Goal: Transaction & Acquisition: Purchase product/service

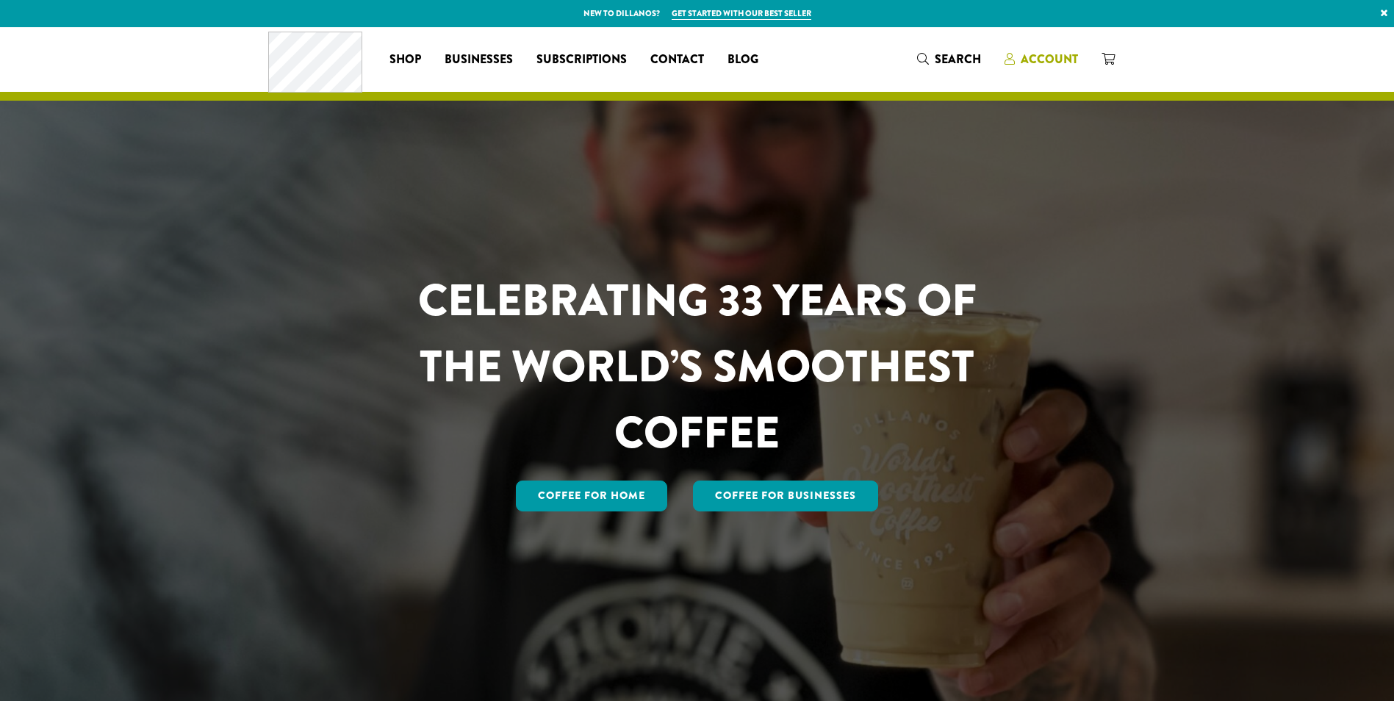
click at [1032, 62] on span "Account" at bounding box center [1049, 59] width 57 height 17
click at [1039, 57] on span "Account" at bounding box center [1049, 59] width 57 height 17
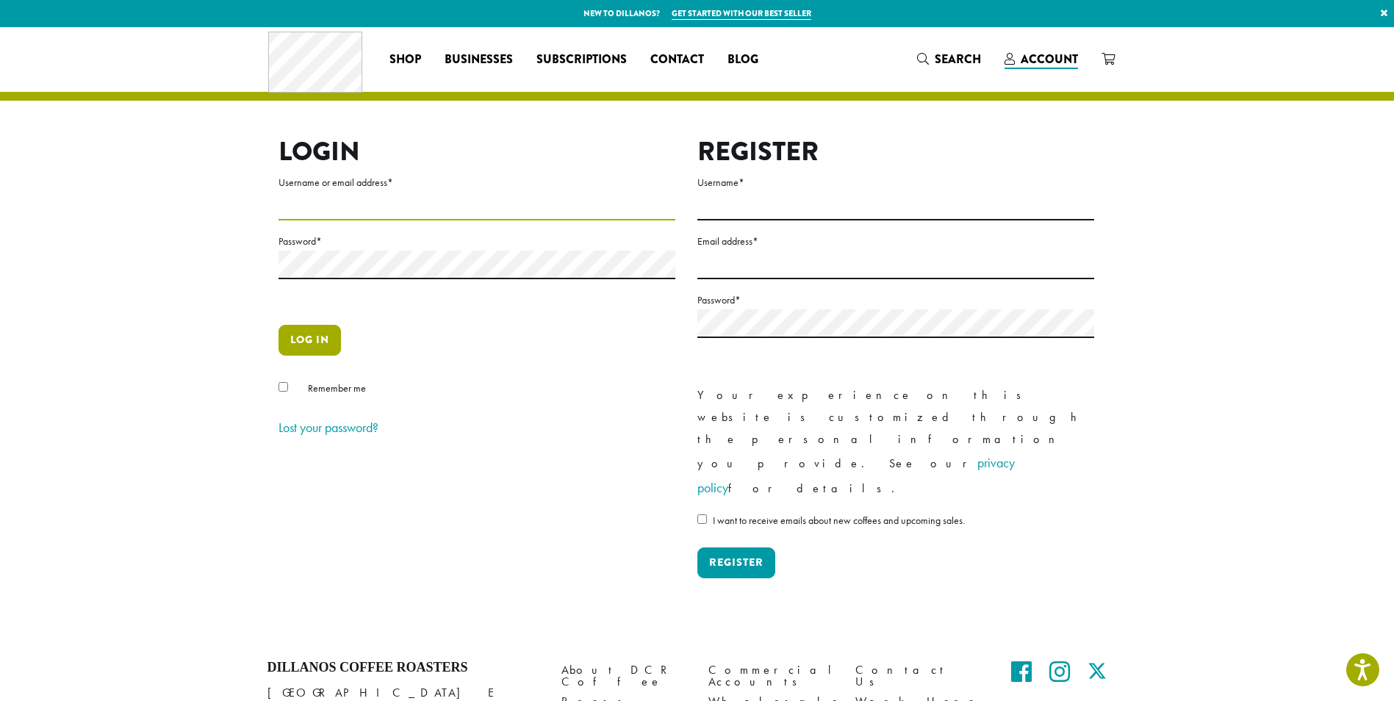
type input "********"
click at [312, 331] on button "Log in" at bounding box center [310, 340] width 62 height 31
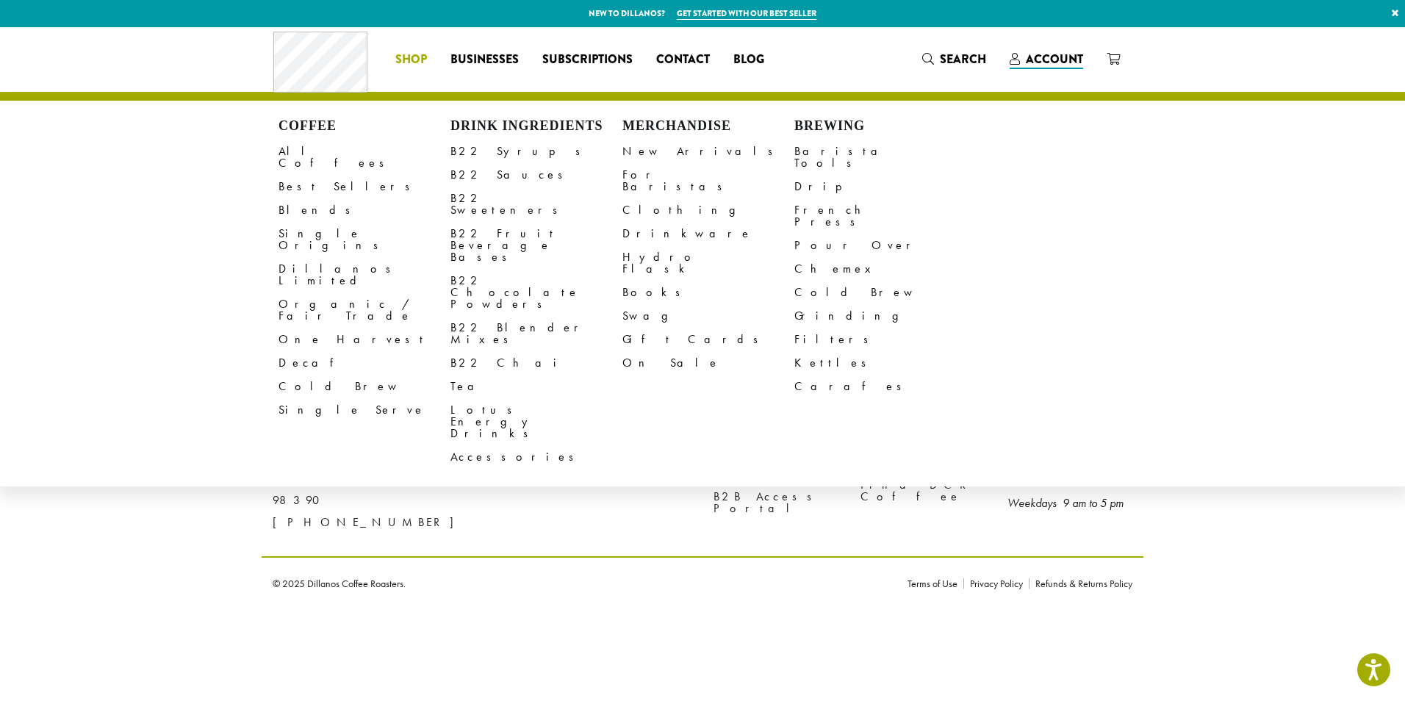
click at [421, 61] on li "Coffee All Coffees Best Sellers Blends Single Origins Dillanos Limited Organic …" at bounding box center [411, 60] width 55 height 24
click at [467, 149] on link "B22 Syrups" at bounding box center [537, 152] width 172 height 24
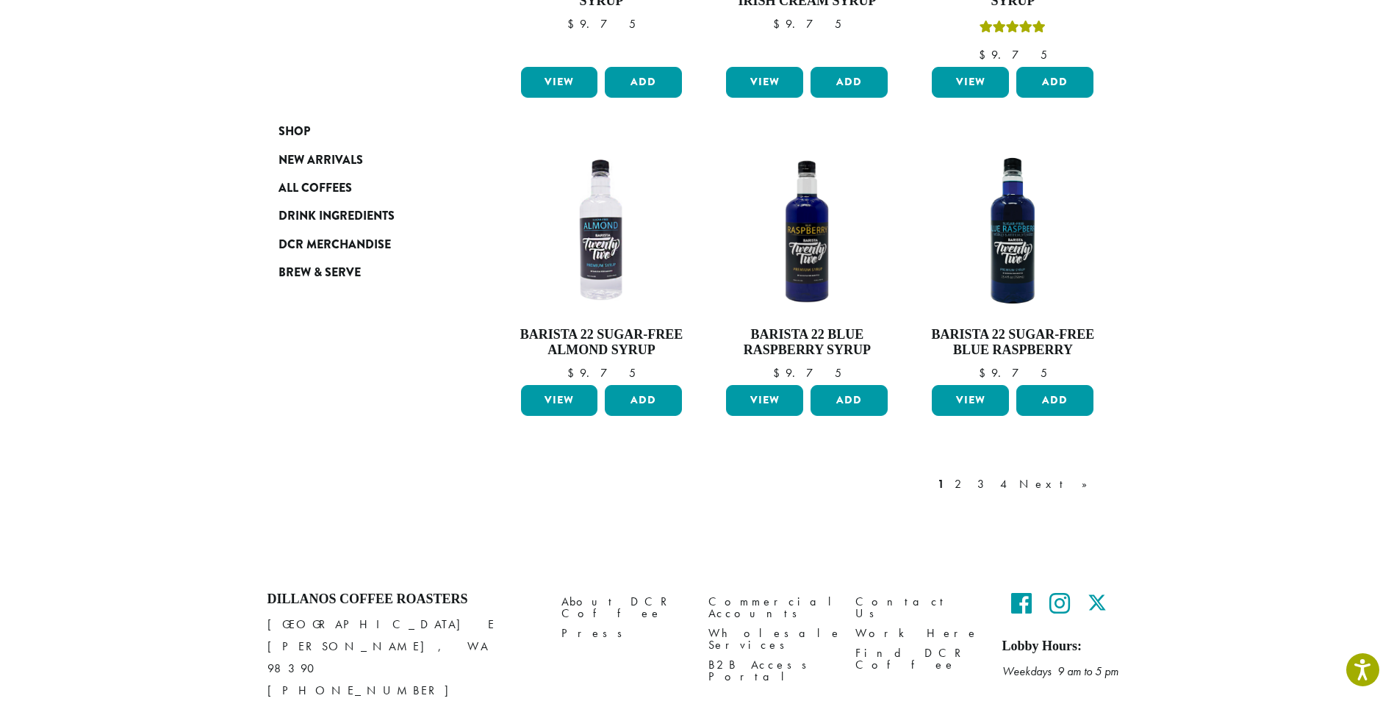
scroll to position [1213, 0]
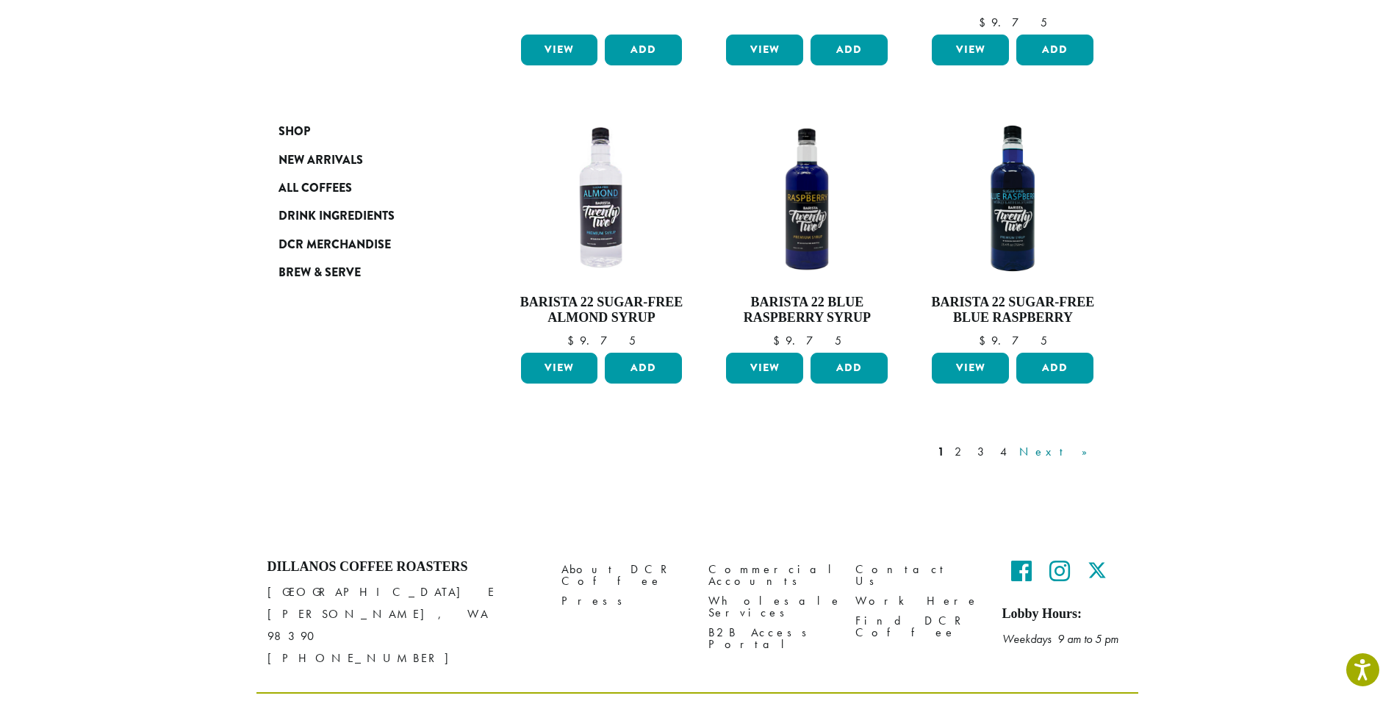
click at [1075, 443] on link "Next »" at bounding box center [1058, 452] width 85 height 18
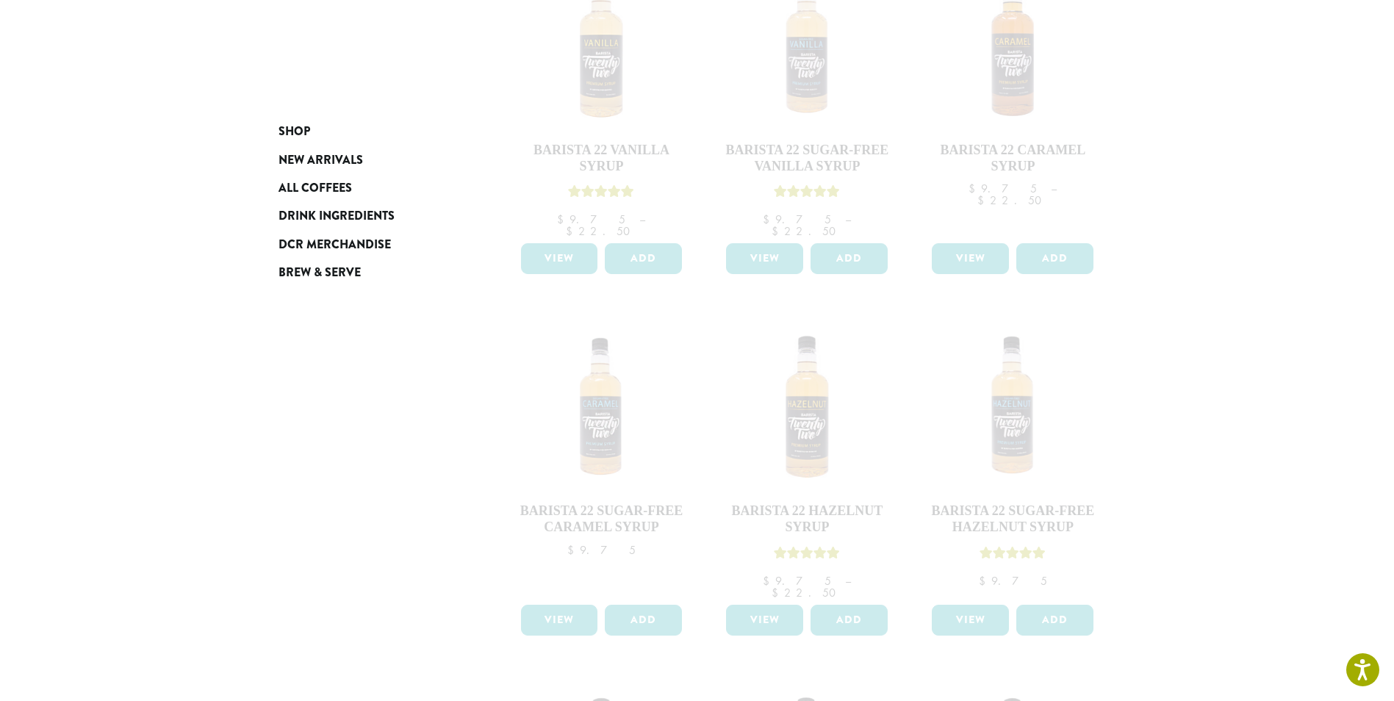
click at [901, 523] on div at bounding box center [807, 638] width 617 height 1390
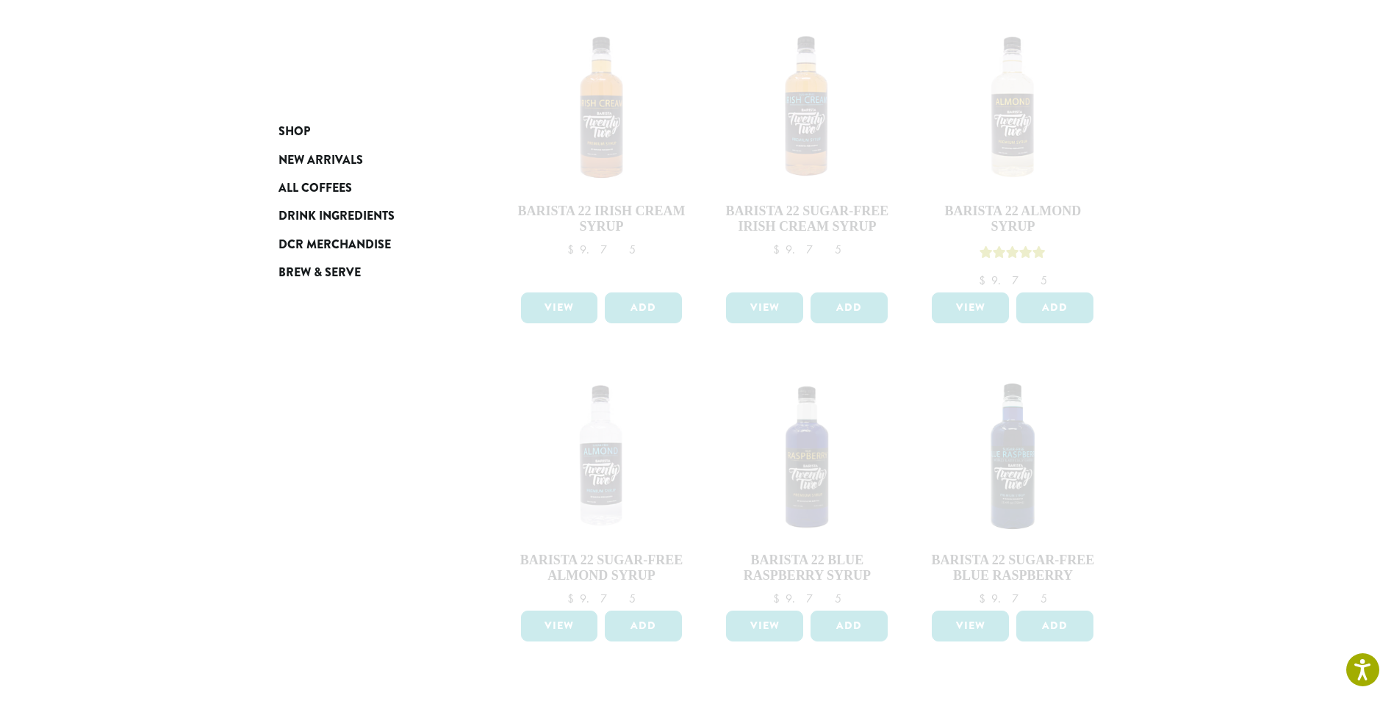
scroll to position [1213, 0]
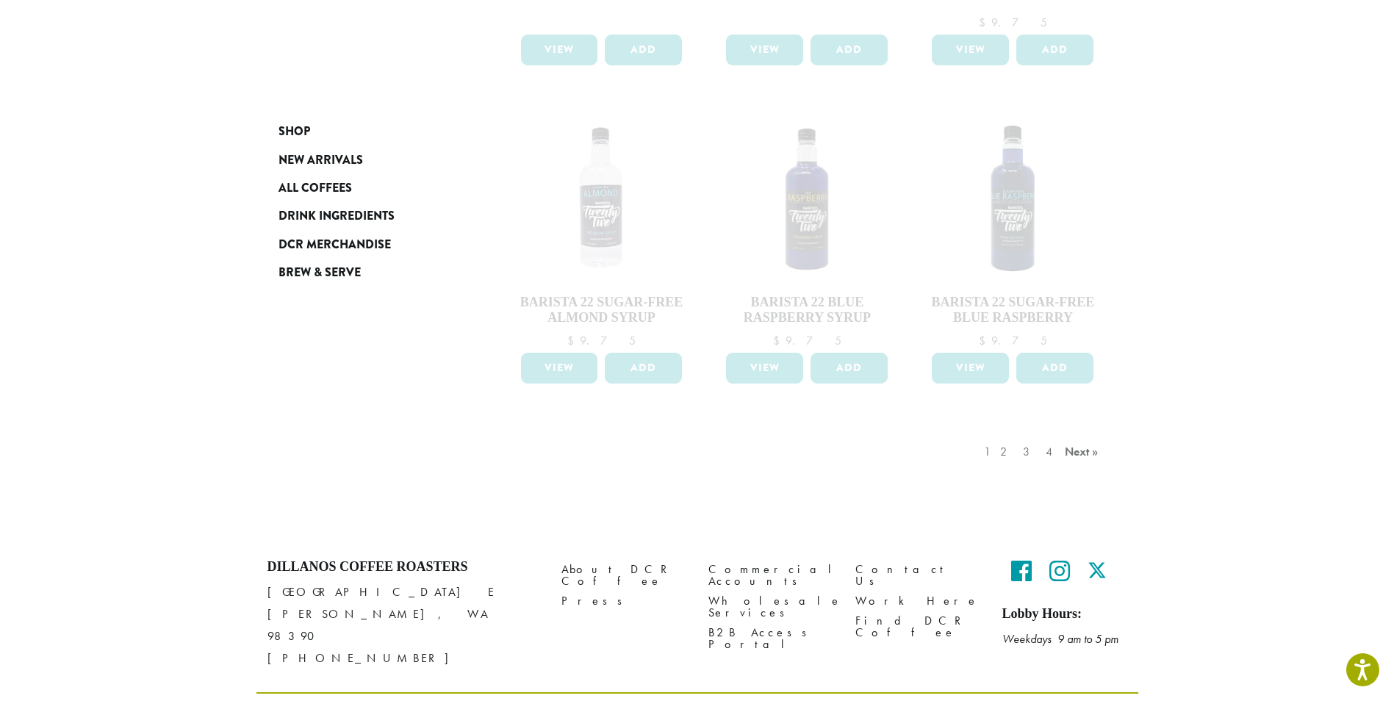
click at [1001, 432] on div "1 2 3 4 Next »" at bounding box center [1043, 466] width 124 height 69
click at [996, 432] on div "1 2 3 4 Next »" at bounding box center [1043, 466] width 124 height 69
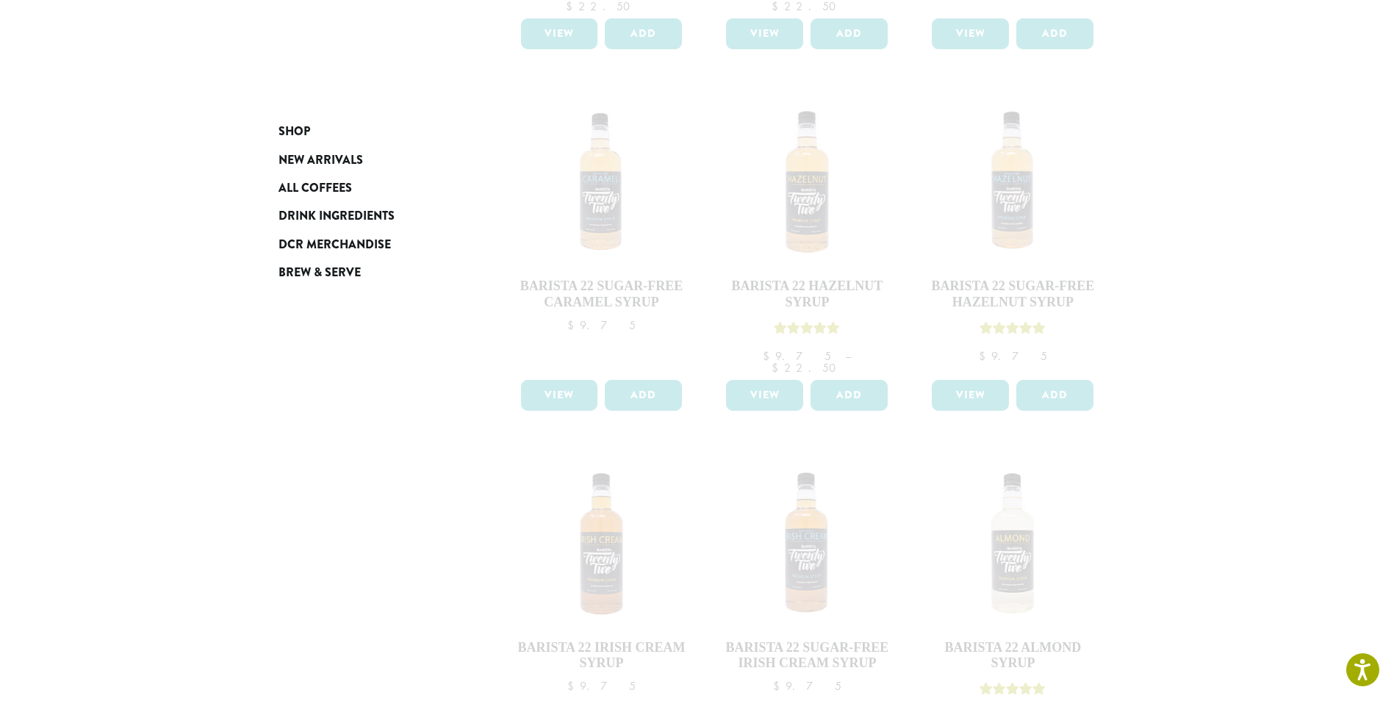
scroll to position [184, 0]
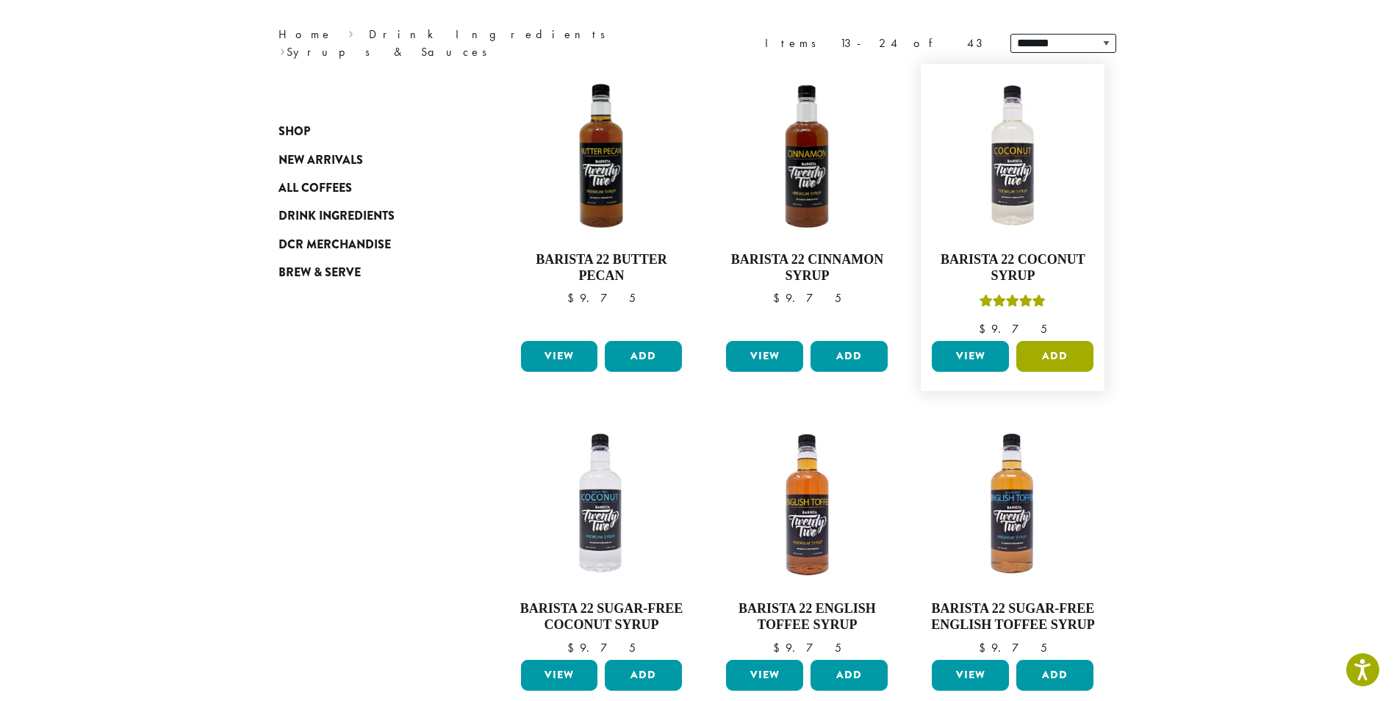
click at [1046, 354] on button "Add" at bounding box center [1054, 356] width 77 height 31
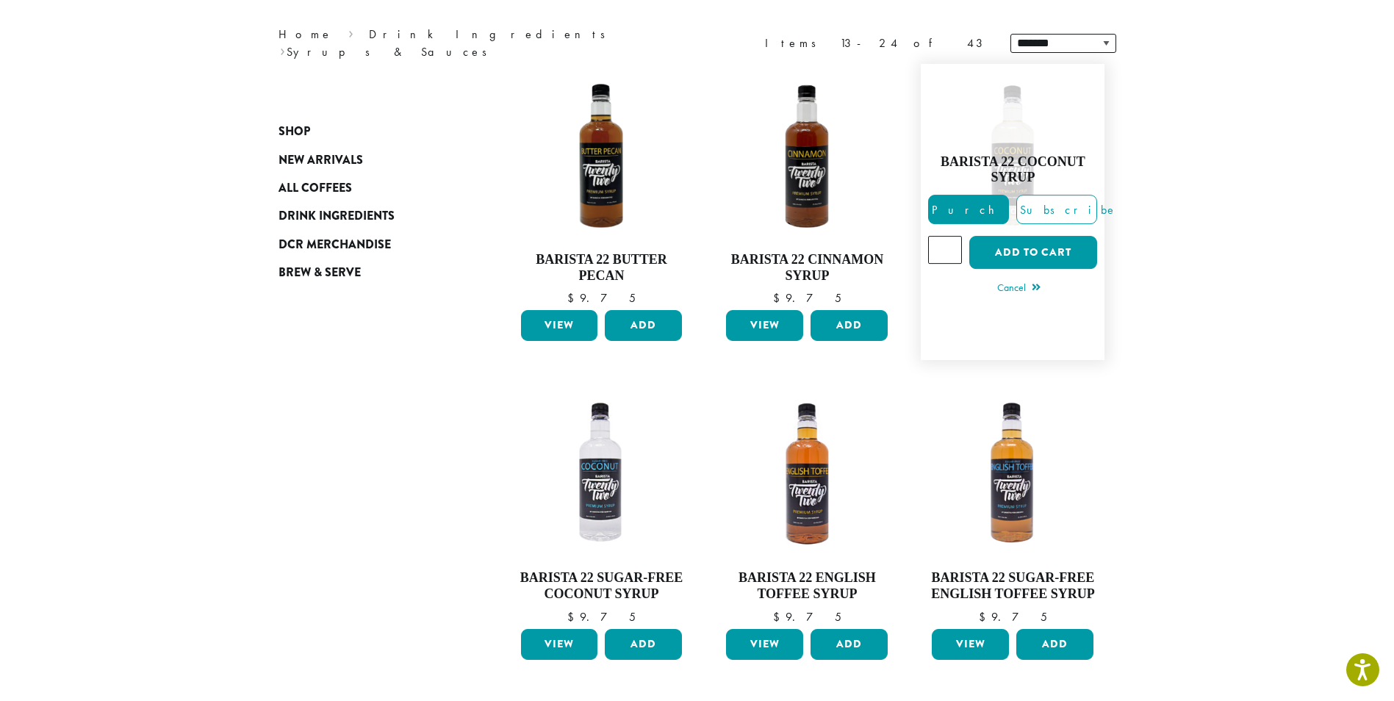
click at [953, 255] on input "*" at bounding box center [945, 250] width 34 height 28
click at [950, 245] on input "*" at bounding box center [945, 250] width 34 height 28
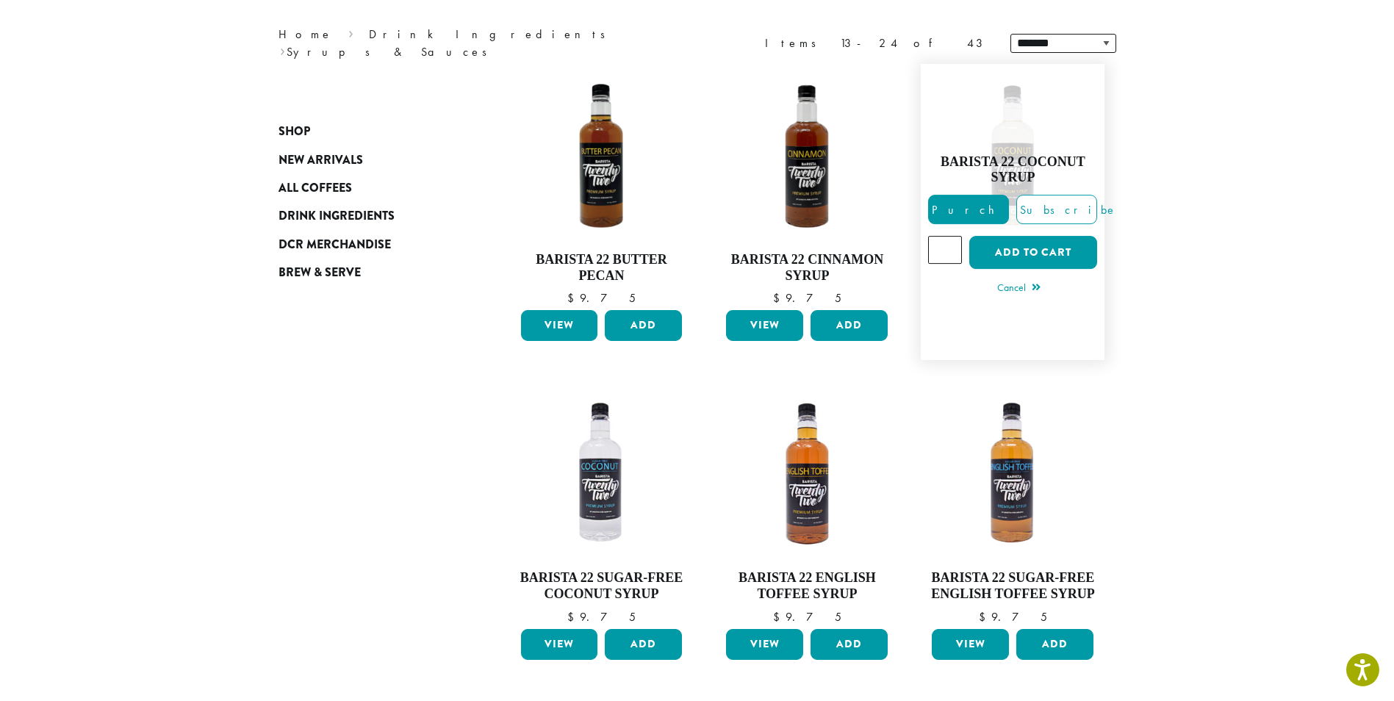
click at [959, 237] on input "*" at bounding box center [945, 250] width 34 height 28
click at [950, 243] on input "*" at bounding box center [945, 250] width 34 height 28
type input "*"
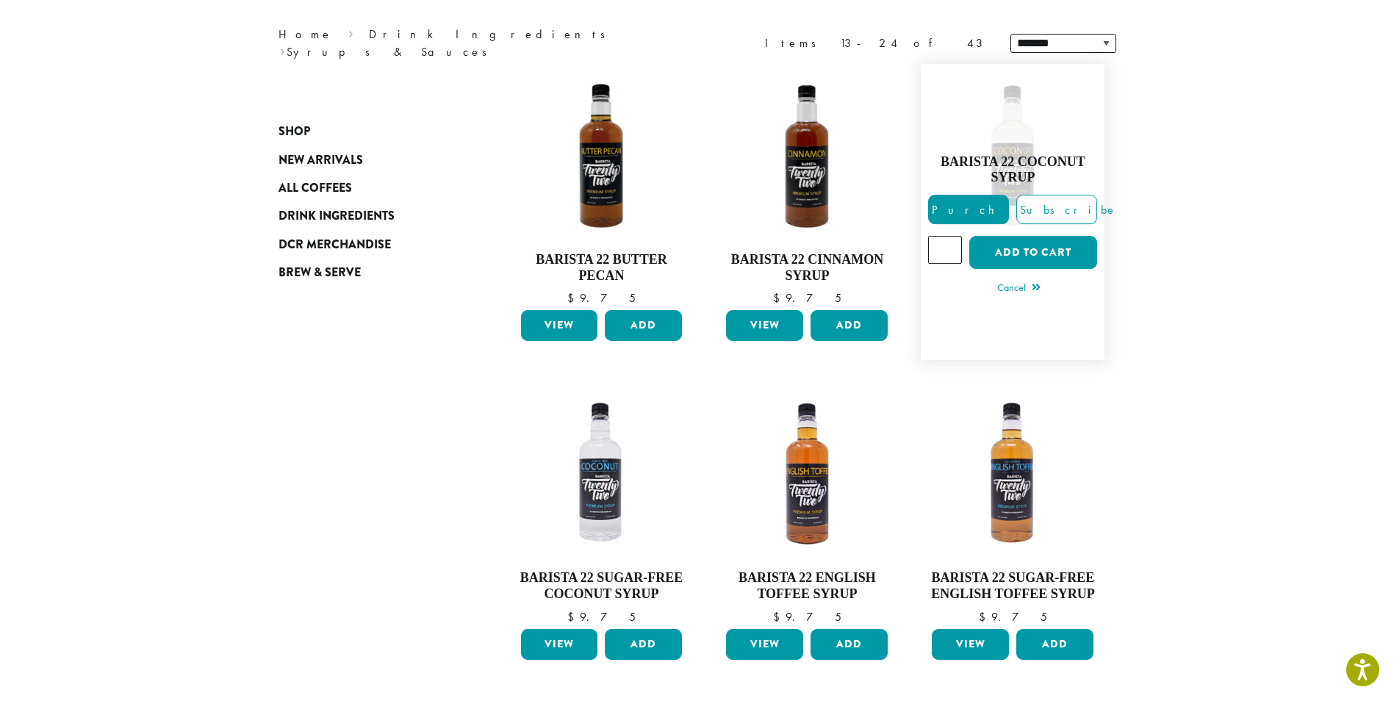
click at [950, 243] on input "*" at bounding box center [945, 250] width 34 height 28
click at [1055, 254] on button "Add to cart" at bounding box center [1033, 252] width 128 height 33
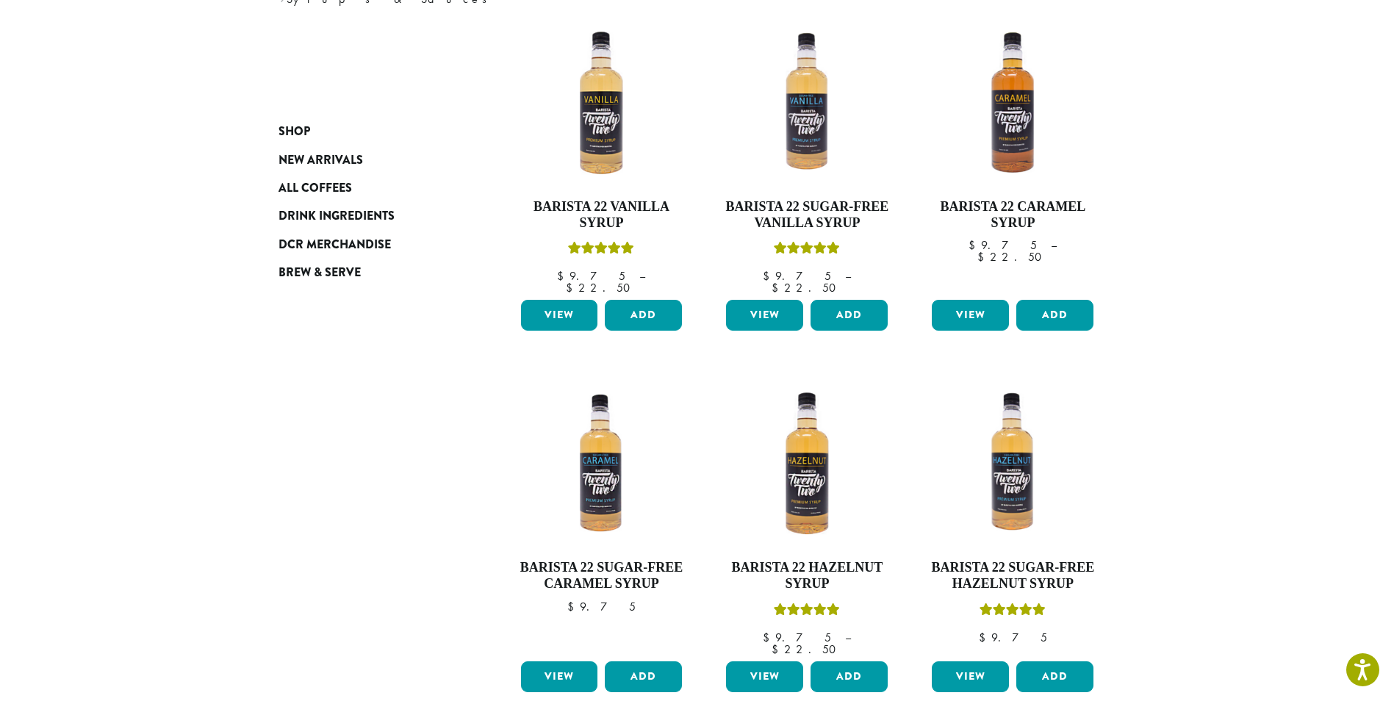
scroll to position [367, 0]
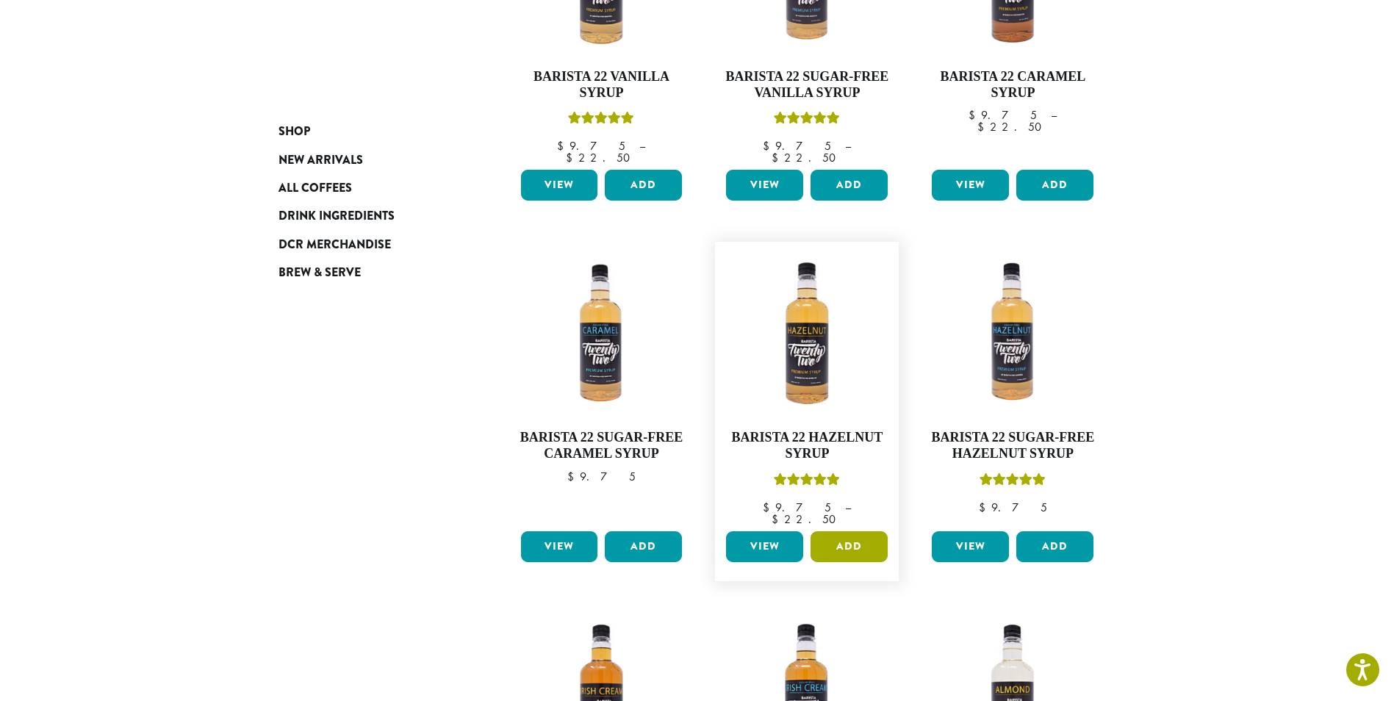
click at [831, 531] on button "Add" at bounding box center [849, 546] width 77 height 31
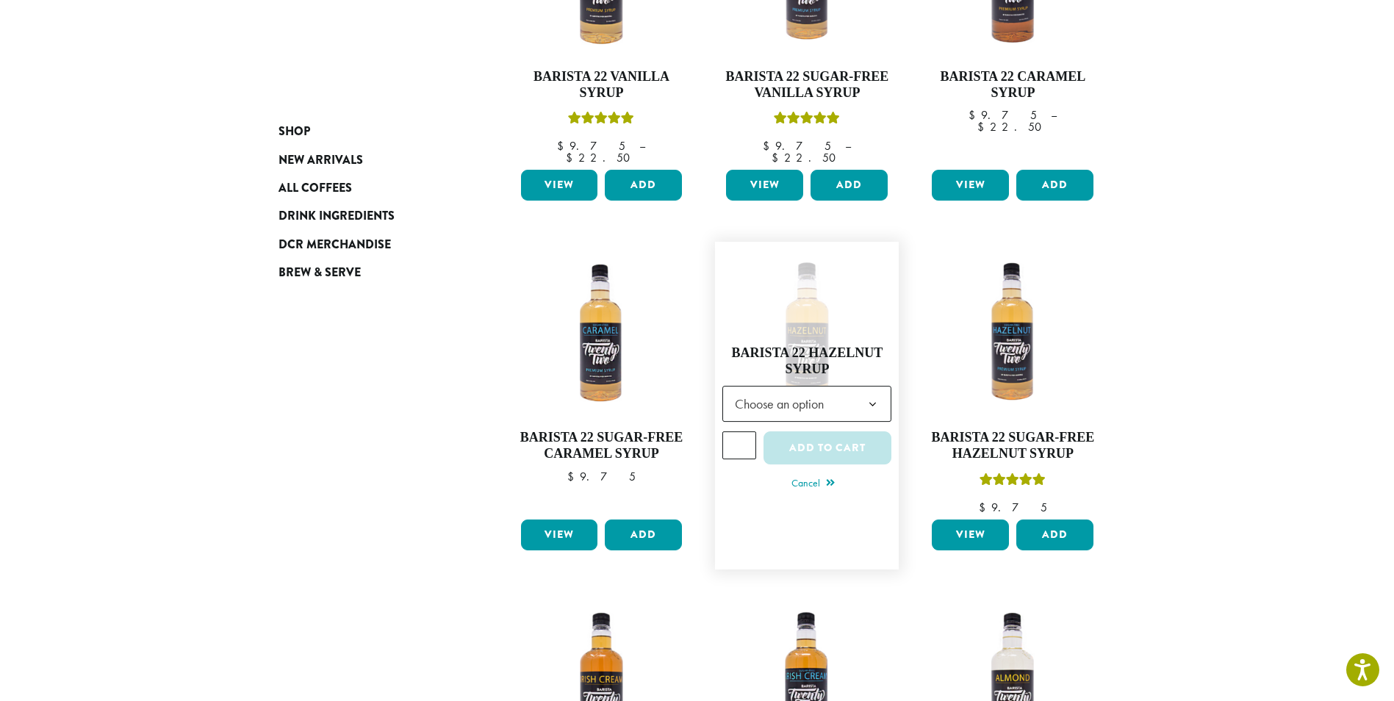
click at [745, 431] on input "*" at bounding box center [740, 445] width 34 height 28
type input "*"
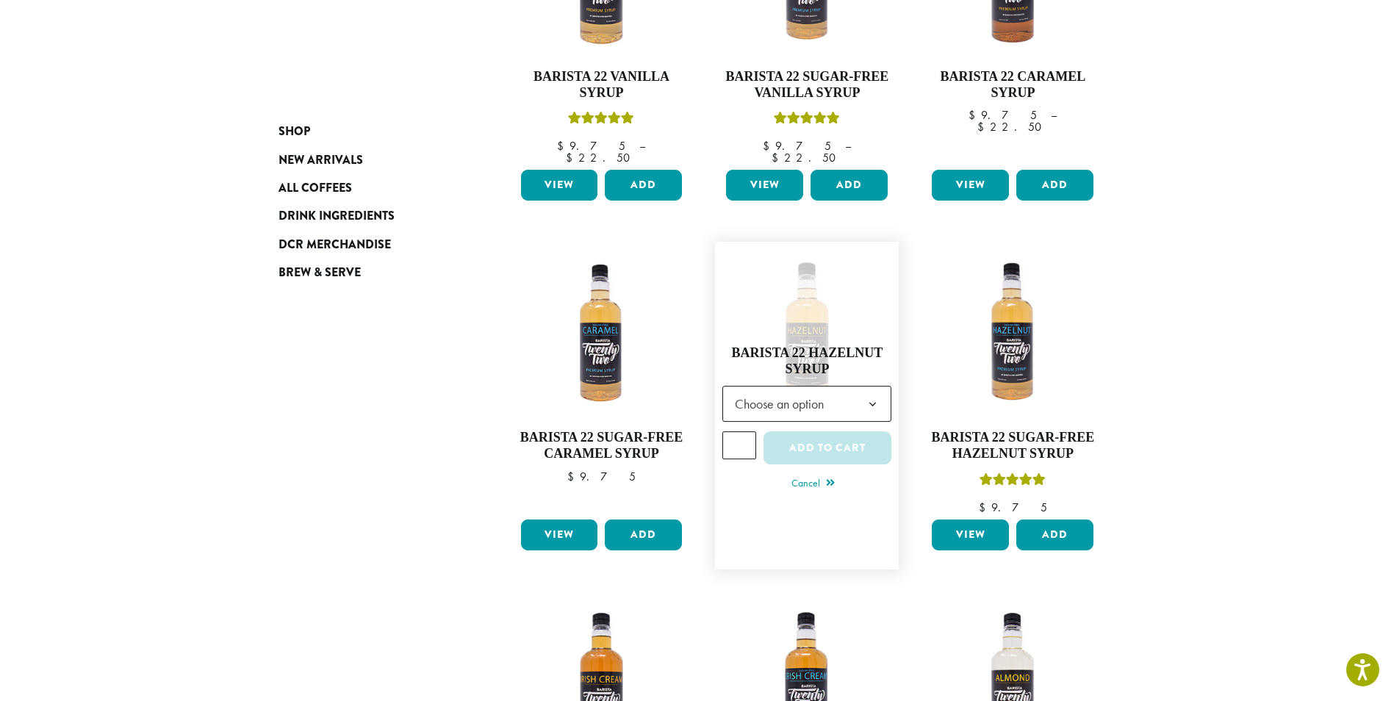
click at [742, 440] on input "*" at bounding box center [740, 445] width 34 height 28
click at [846, 434] on button "Add to cart" at bounding box center [828, 447] width 128 height 33
click at [816, 397] on span "Choose an option" at bounding box center [784, 404] width 110 height 29
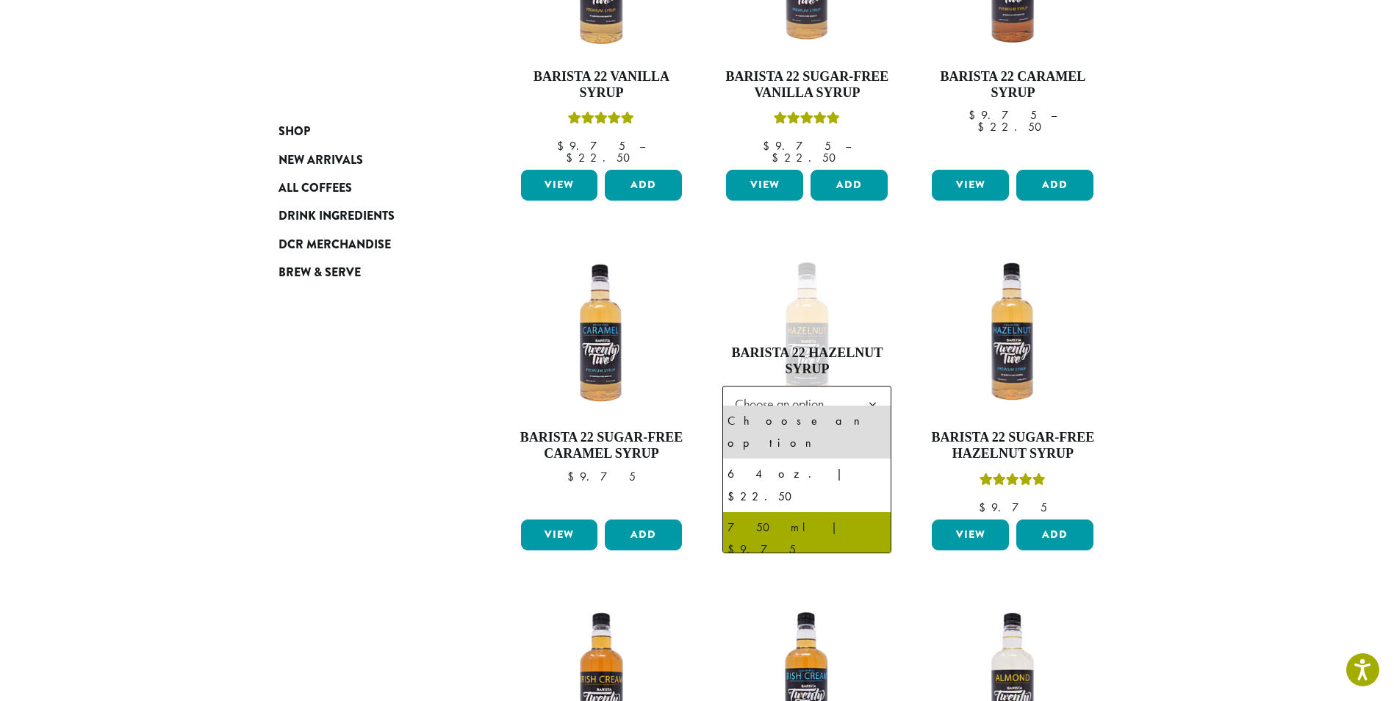
select select "******"
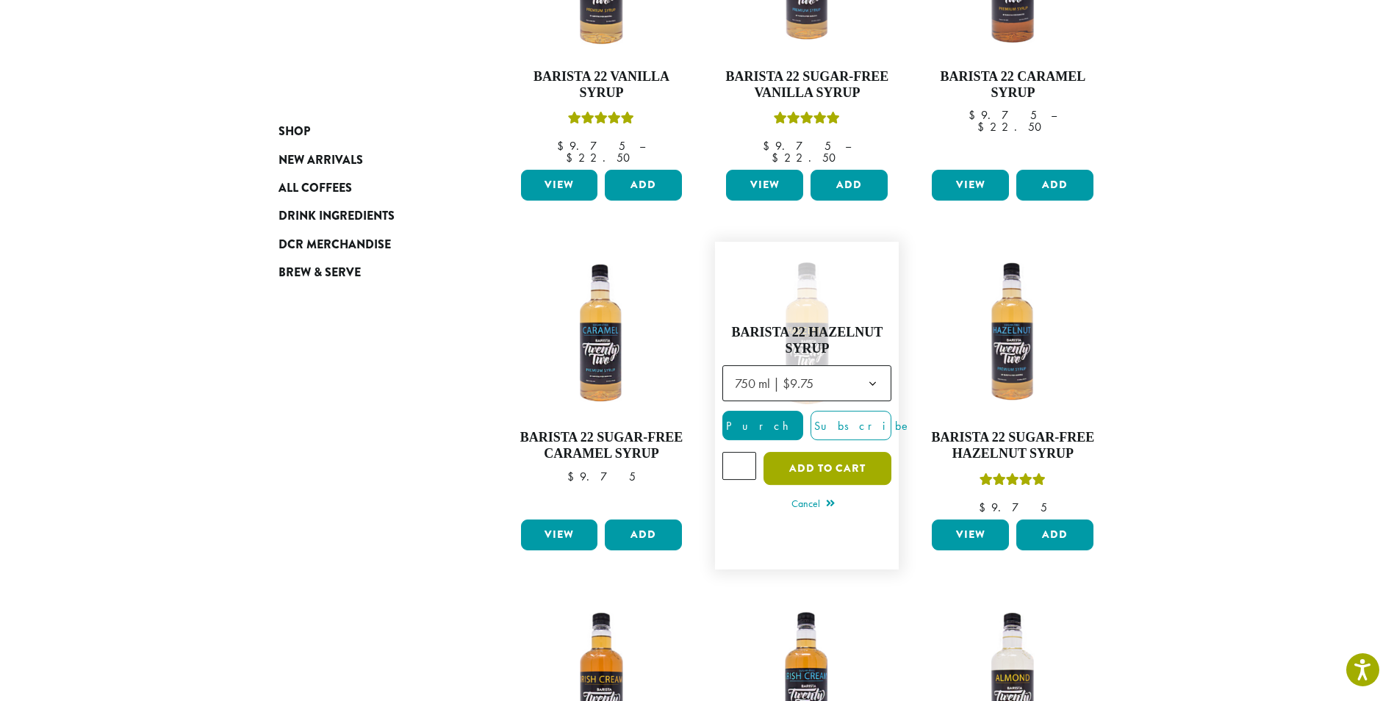
click at [813, 459] on button "Add to cart" at bounding box center [828, 468] width 128 height 33
click at [813, 456] on button "Add to cart" at bounding box center [828, 468] width 128 height 33
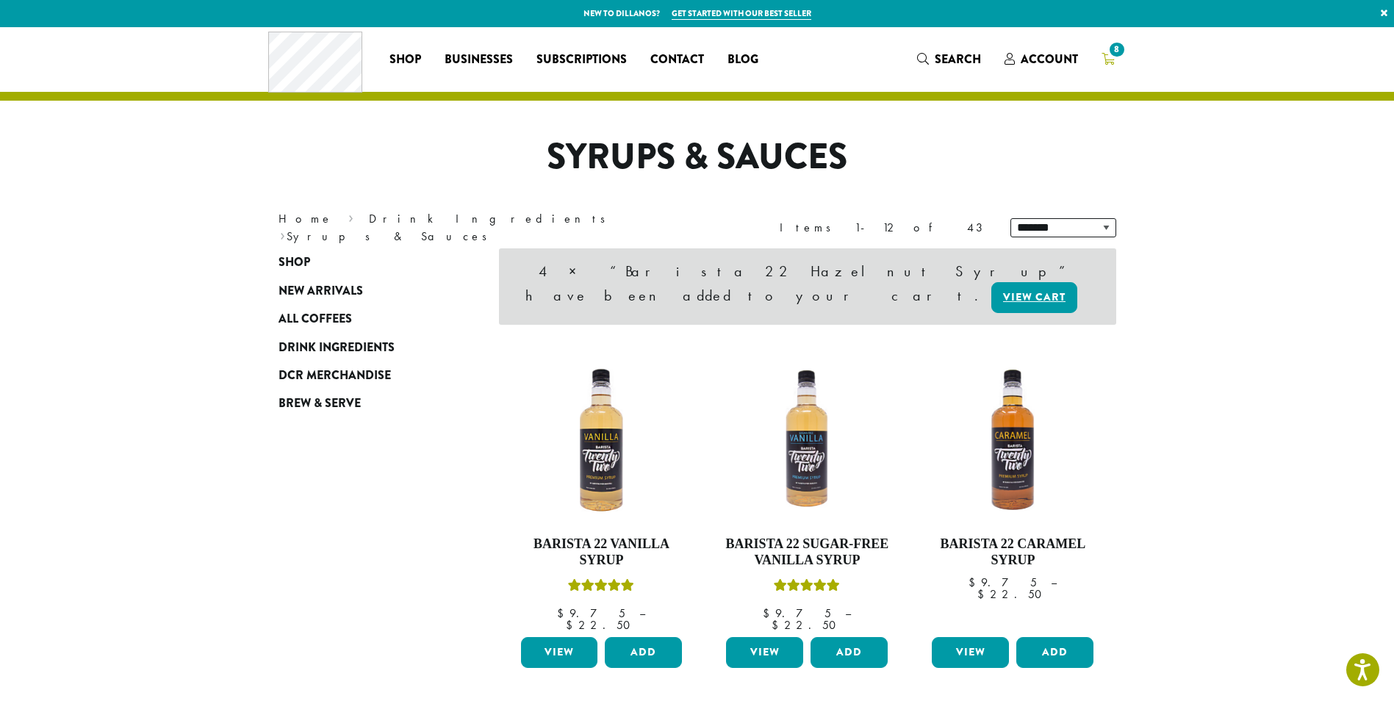
click at [1111, 57] on span "8" at bounding box center [1117, 50] width 20 height 20
click at [1108, 62] on icon "8" at bounding box center [1108, 59] width 13 height 12
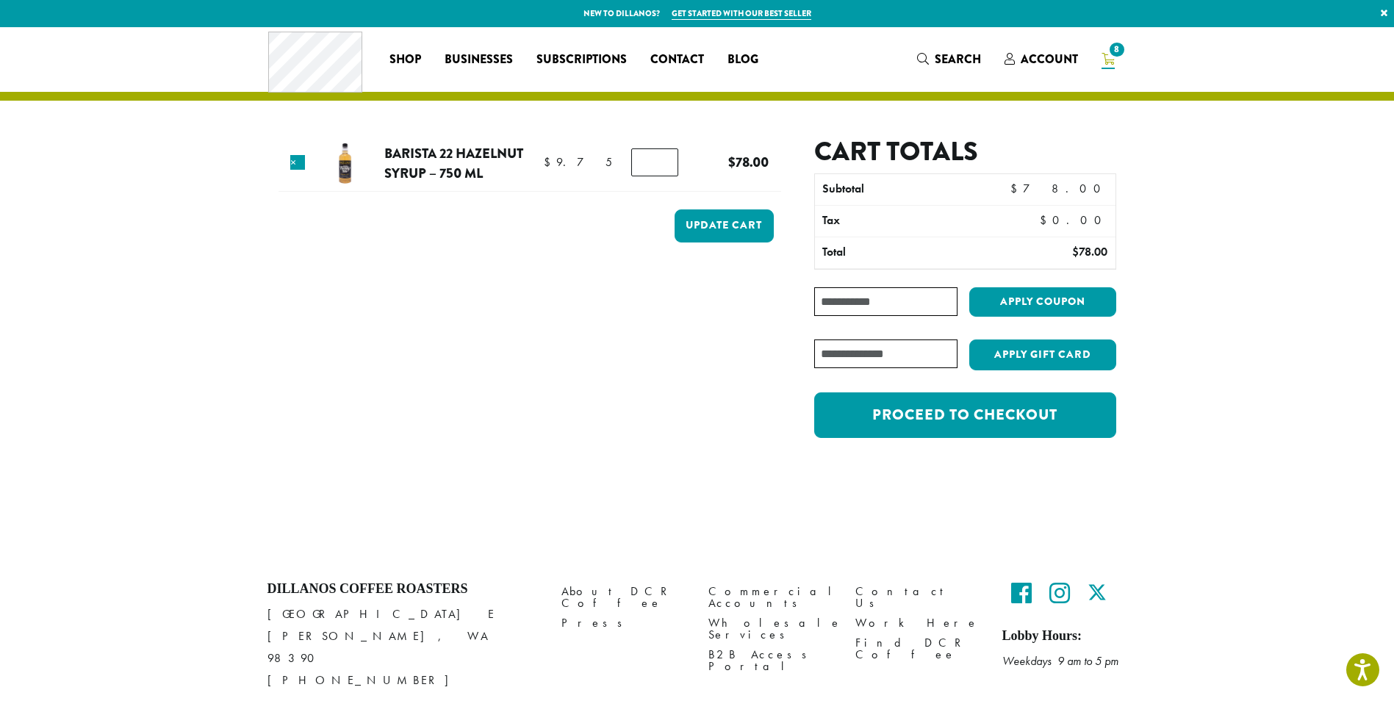
click at [664, 155] on input "*" at bounding box center [654, 162] width 47 height 28
click at [663, 168] on input "*" at bounding box center [654, 162] width 47 height 28
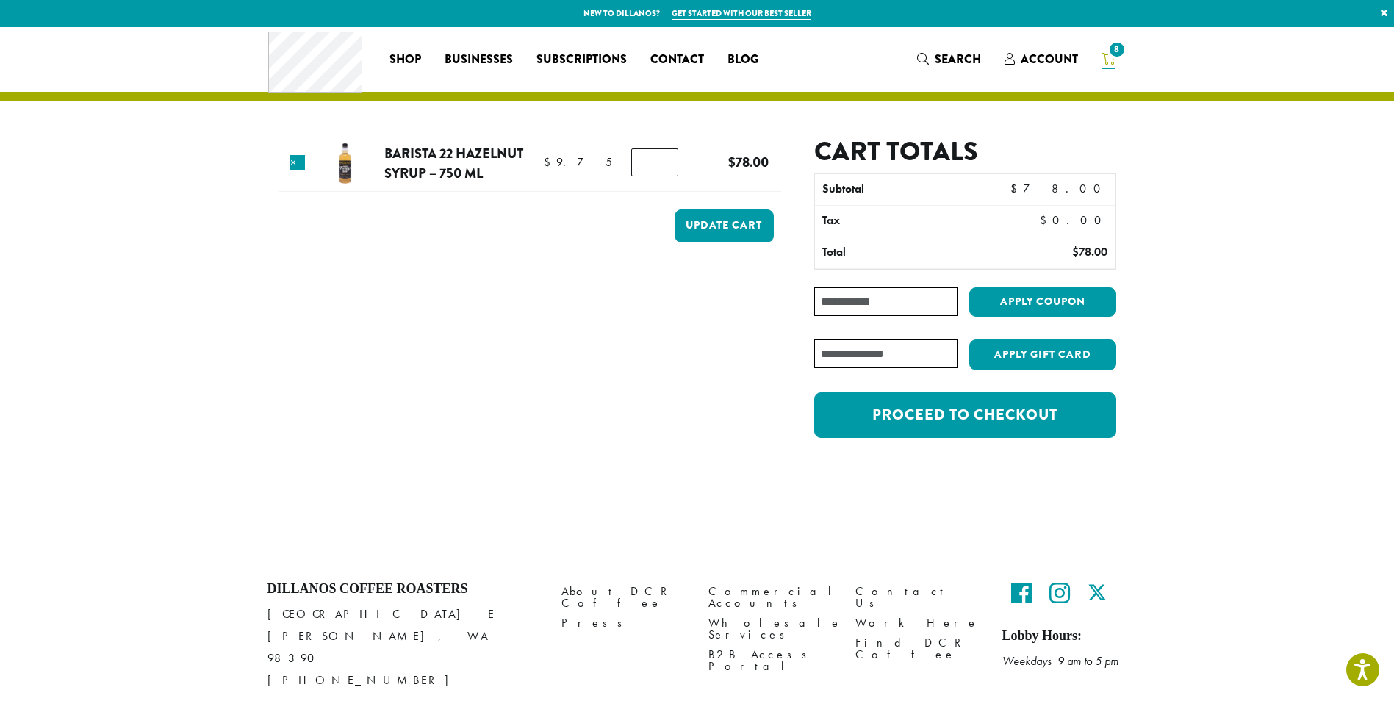
type input "*"
click at [663, 168] on input "*" at bounding box center [654, 162] width 47 height 28
click at [719, 226] on button "Update cart" at bounding box center [724, 225] width 99 height 33
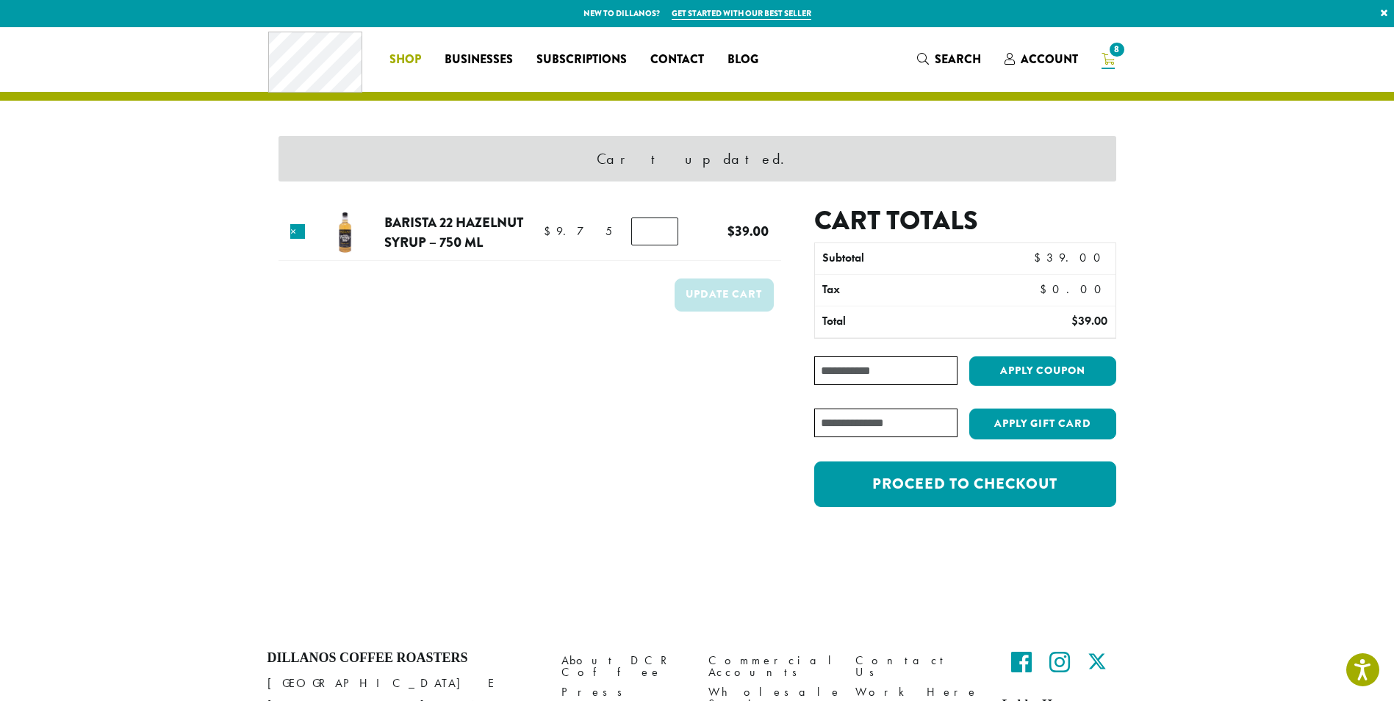
click at [401, 57] on li "Coffee All Coffees Best Sellers Blends Single Origins Dillanos Limited Organic …" at bounding box center [405, 60] width 55 height 24
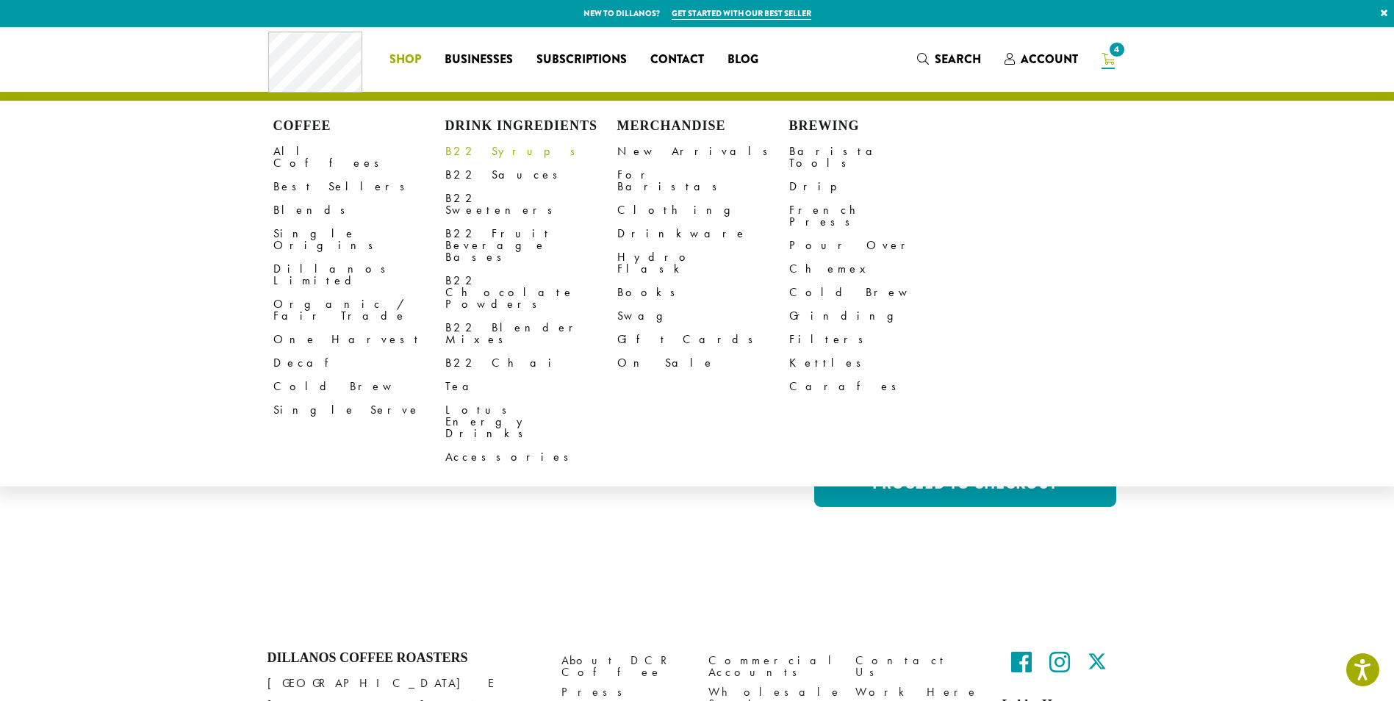
click at [454, 154] on link "B22 Syrups" at bounding box center [531, 152] width 172 height 24
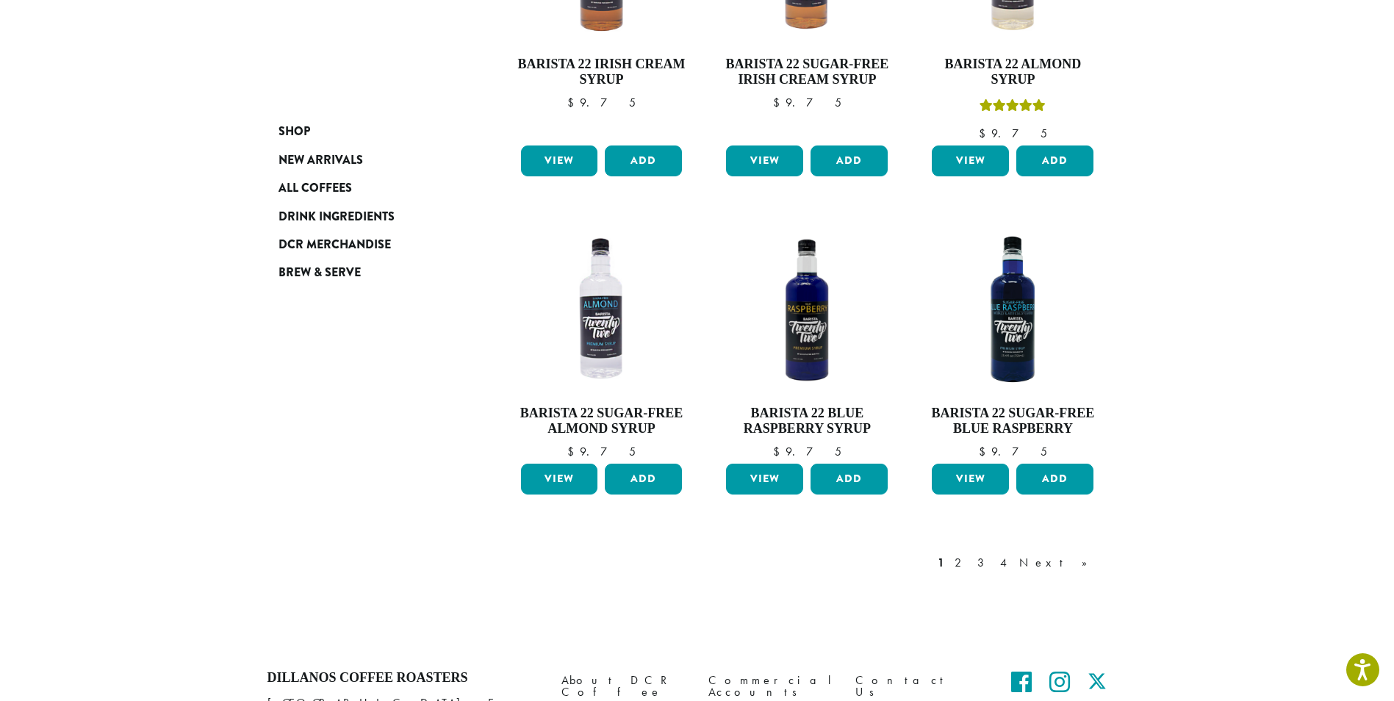
scroll to position [1213, 0]
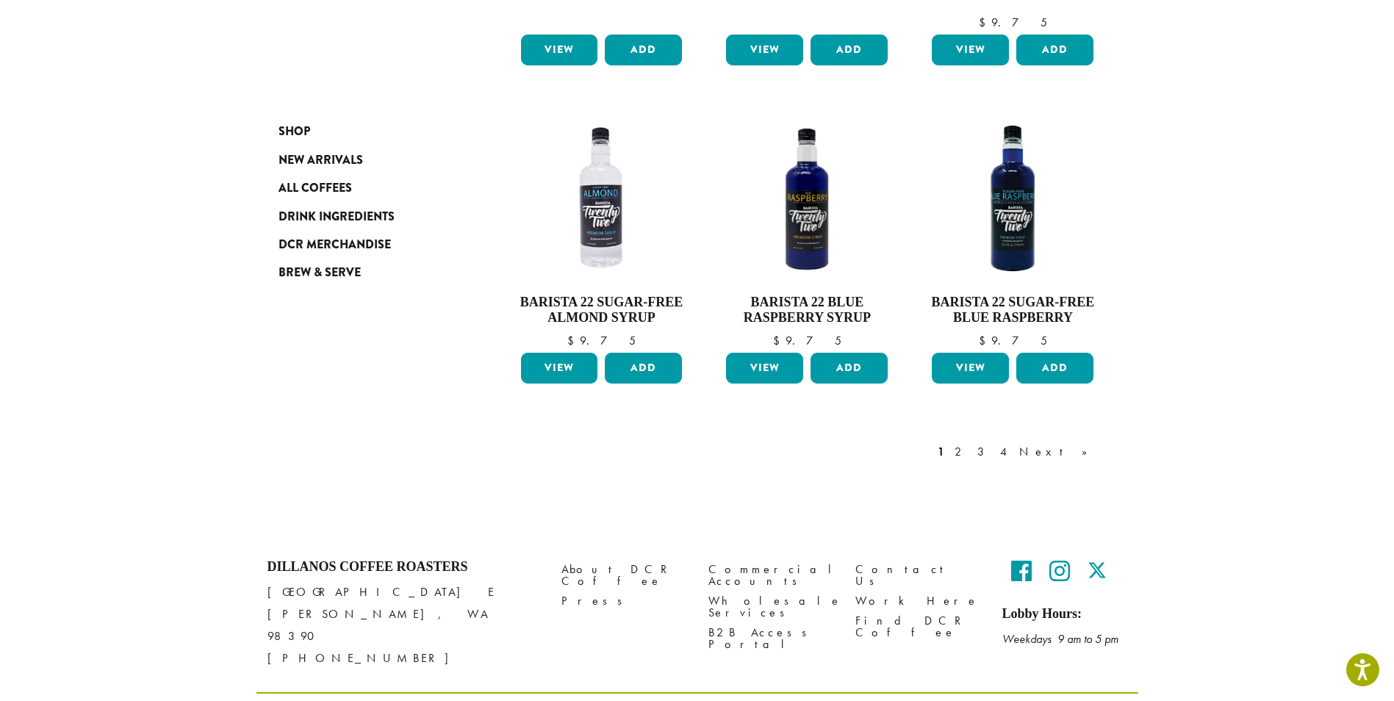
click at [1066, 443] on link "Next »" at bounding box center [1058, 452] width 85 height 18
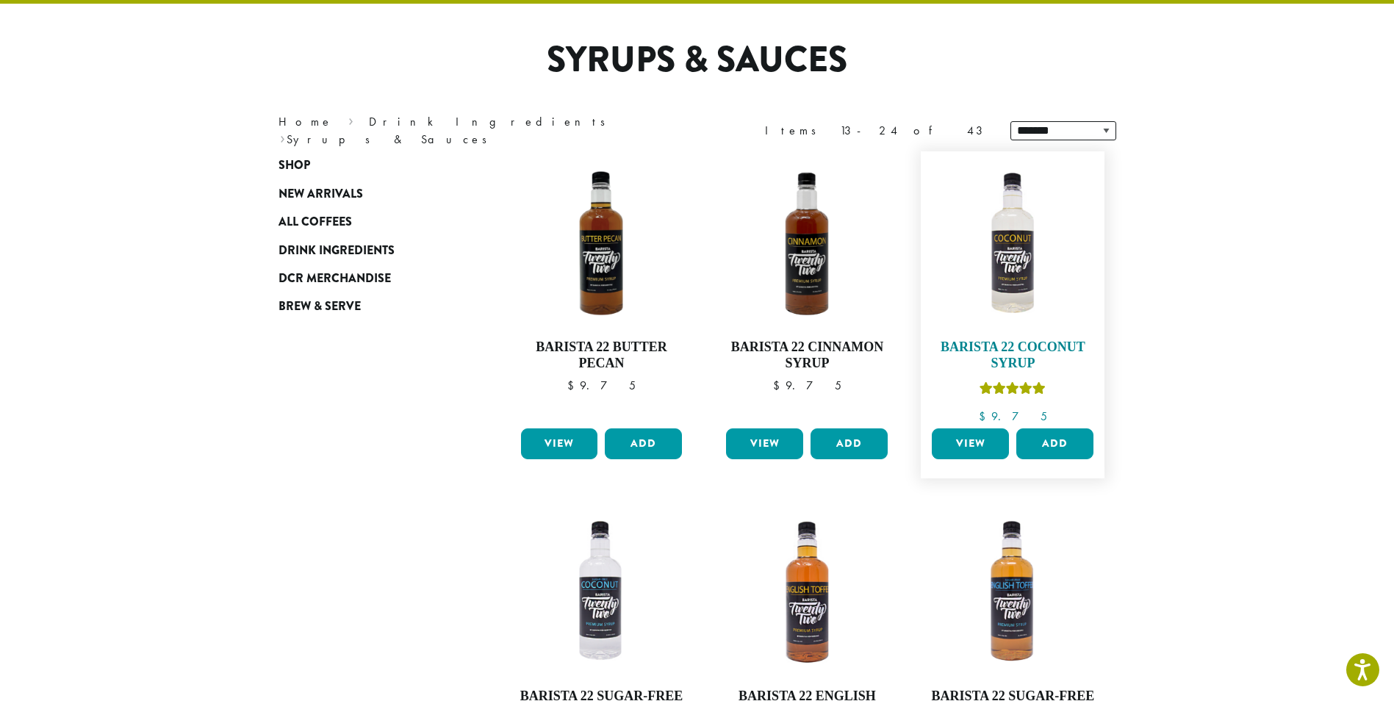
scroll to position [90, 0]
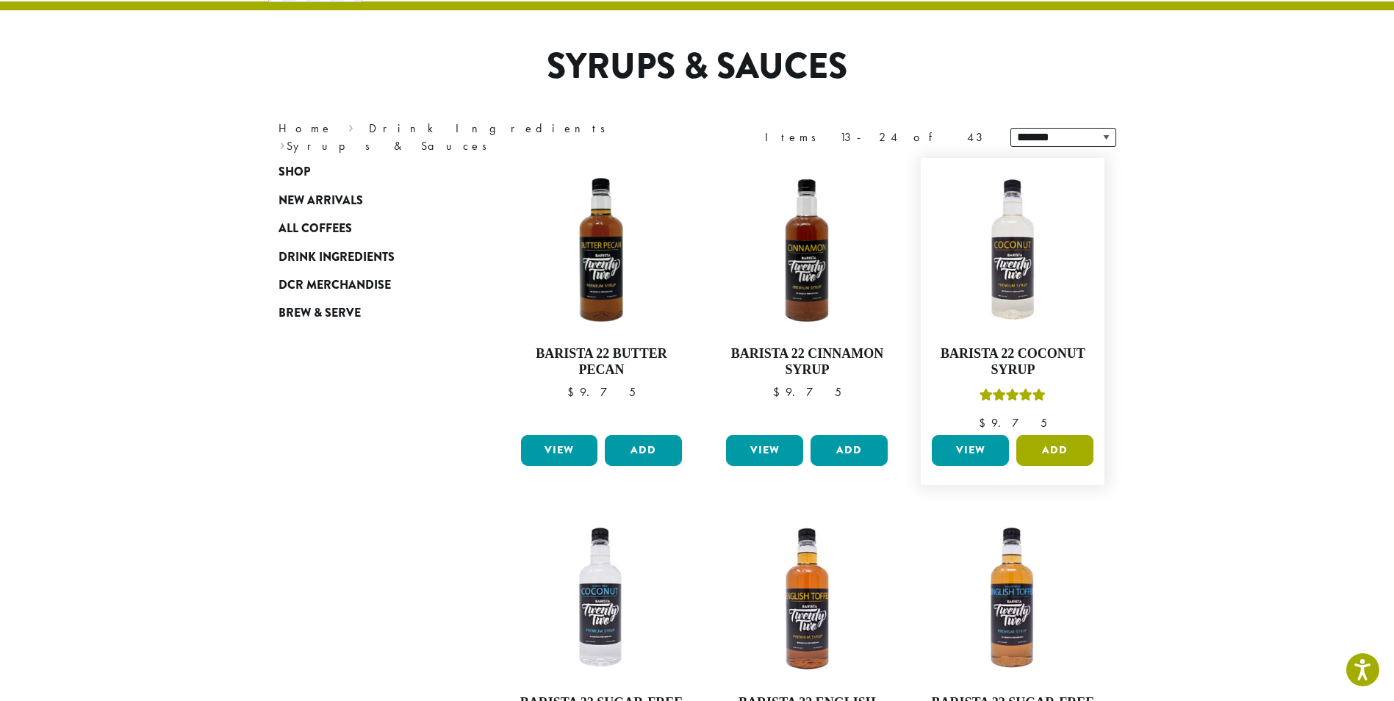
click at [1037, 453] on button "Add" at bounding box center [1054, 450] width 77 height 31
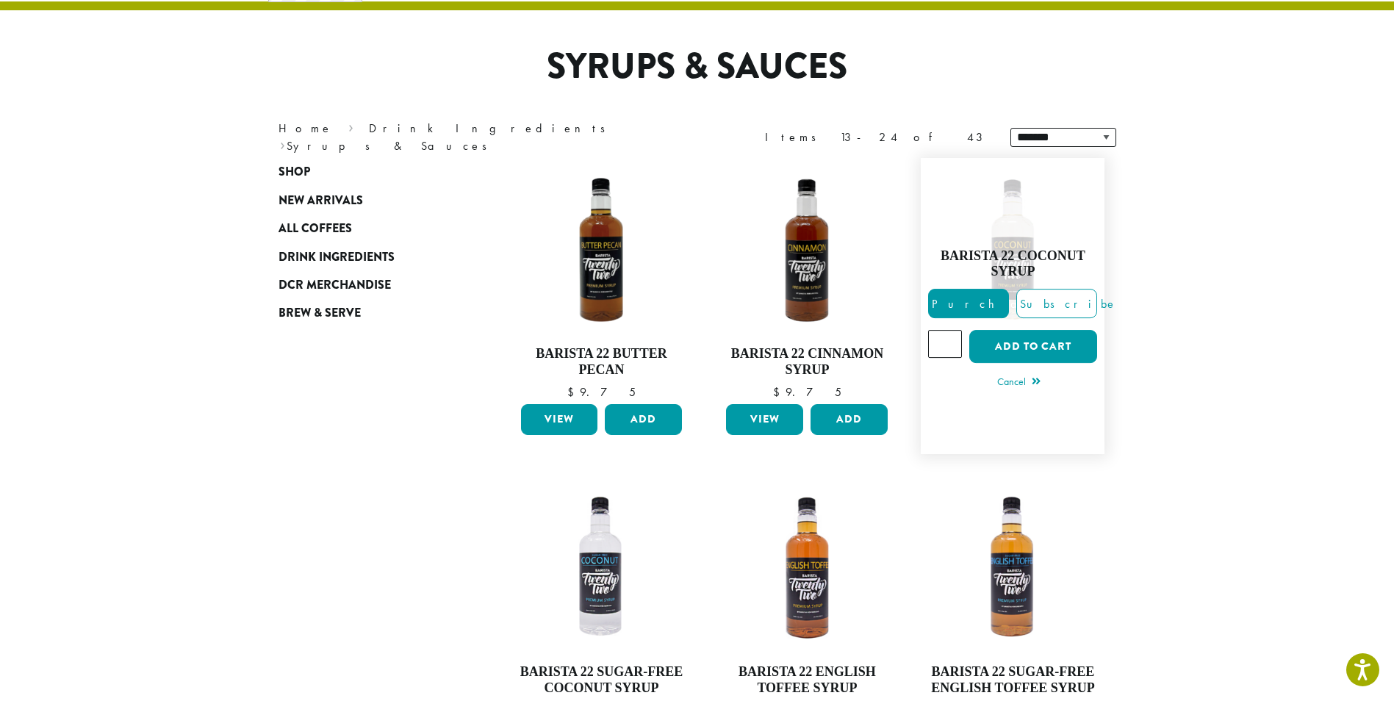
click at [951, 338] on input "*" at bounding box center [945, 344] width 34 height 28
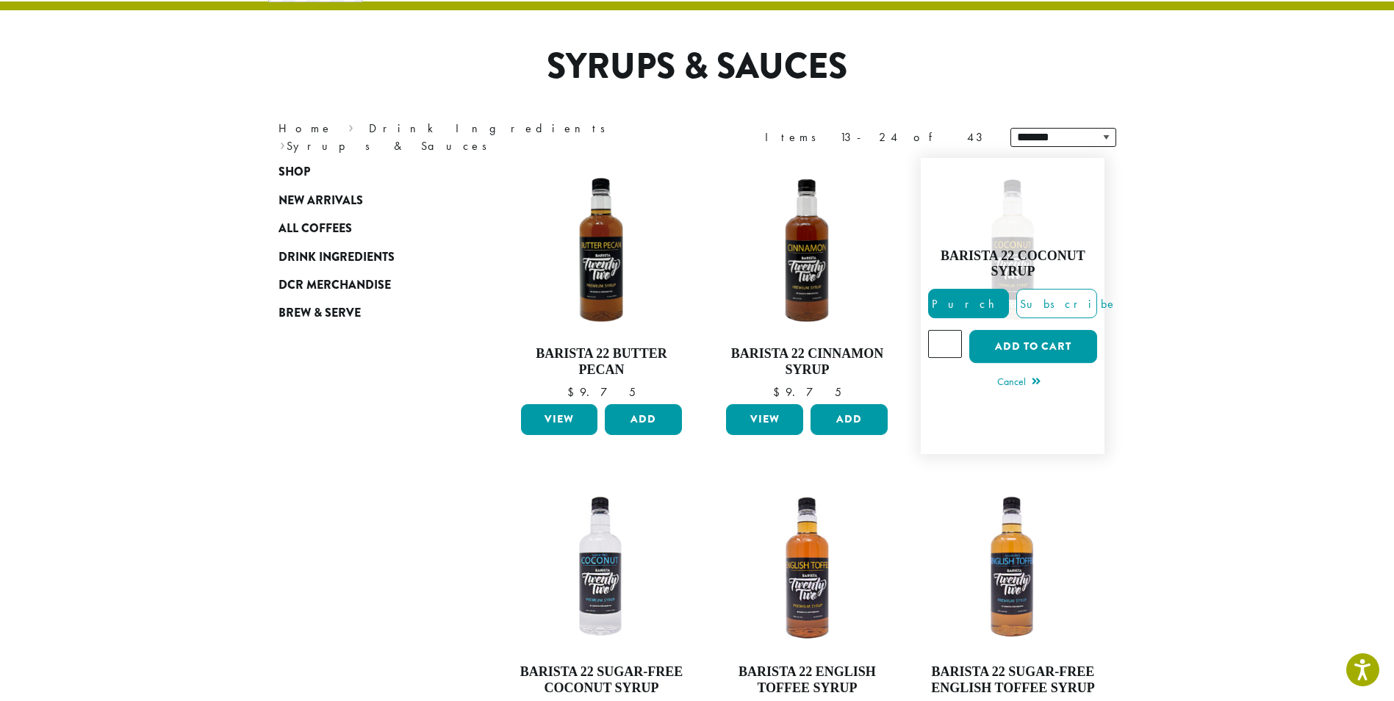
click at [951, 338] on input "*" at bounding box center [945, 344] width 34 height 28
type input "*"
click at [951, 338] on input "*" at bounding box center [945, 344] width 34 height 28
click at [1020, 347] on button "Add to cart" at bounding box center [1033, 346] width 128 height 33
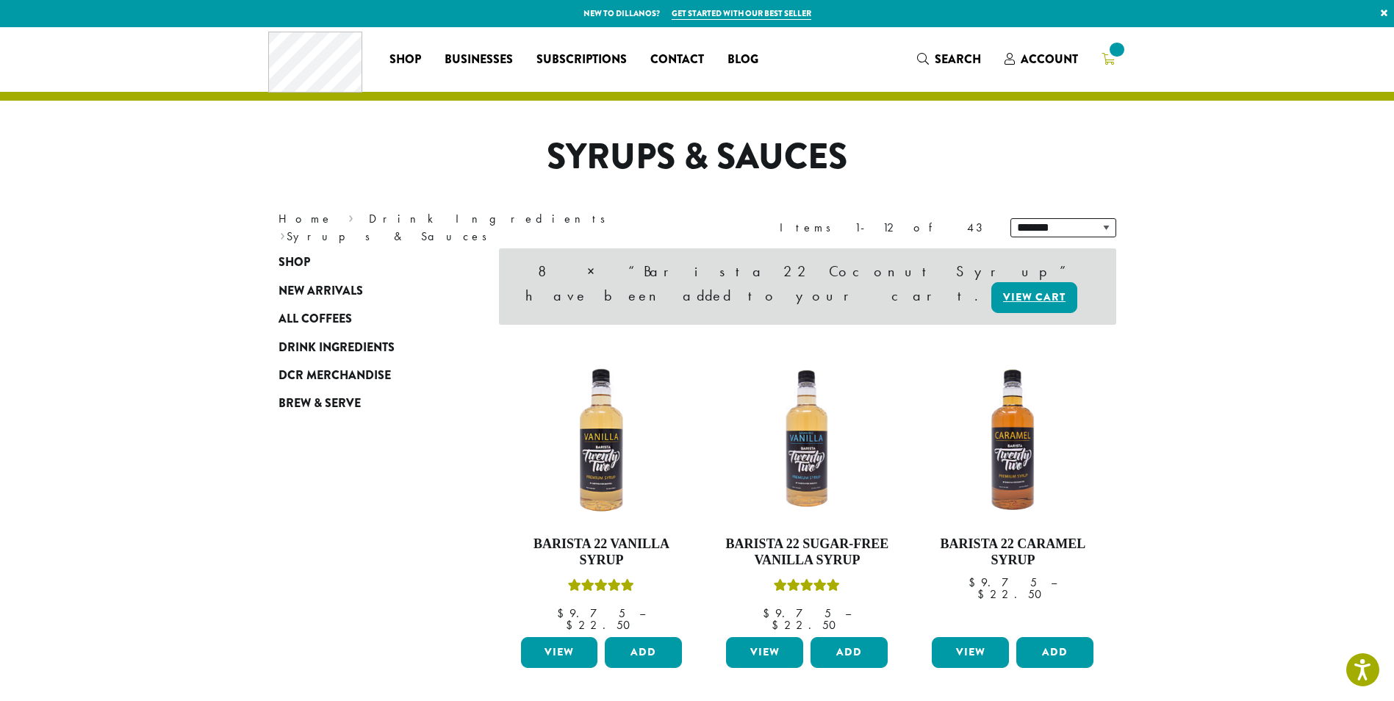
click at [1109, 53] on span at bounding box center [1117, 50] width 20 height 20
click at [1099, 61] on link "12" at bounding box center [1108, 59] width 37 height 24
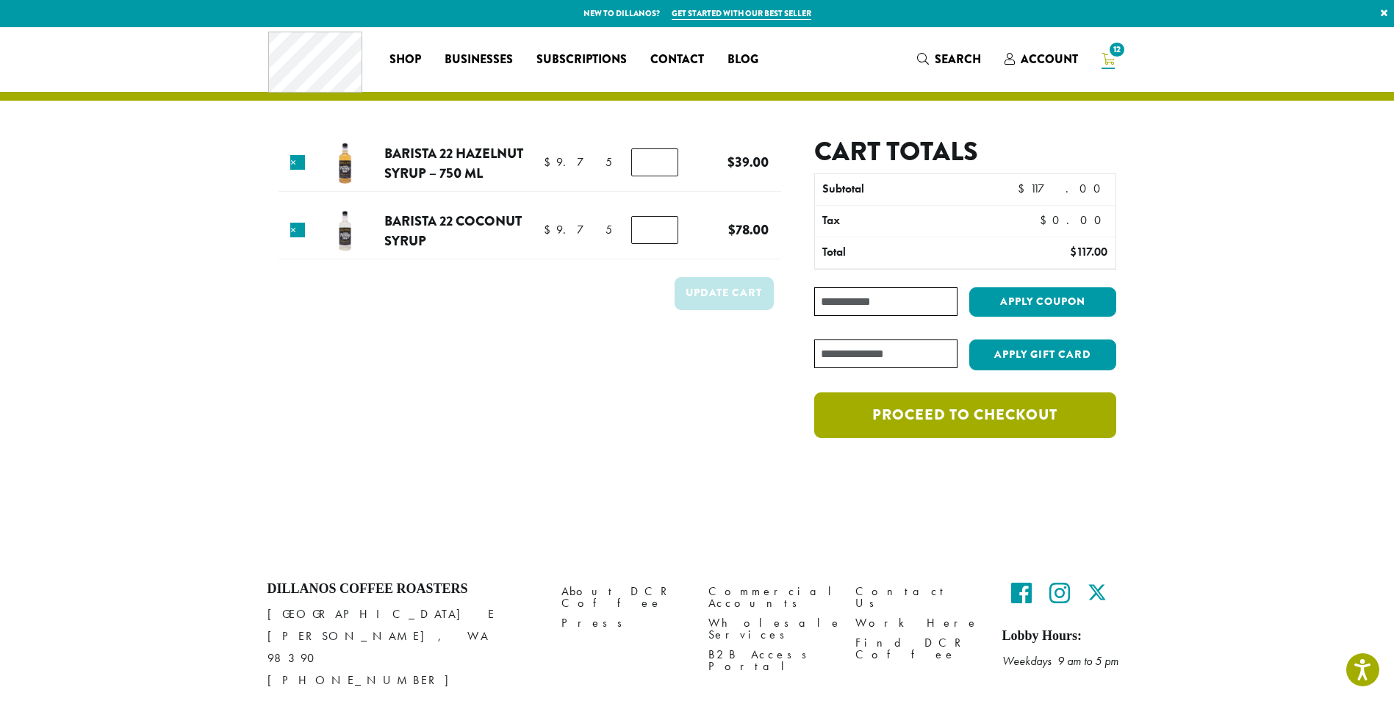
click at [1038, 415] on link "Proceed to checkout" at bounding box center [964, 415] width 301 height 46
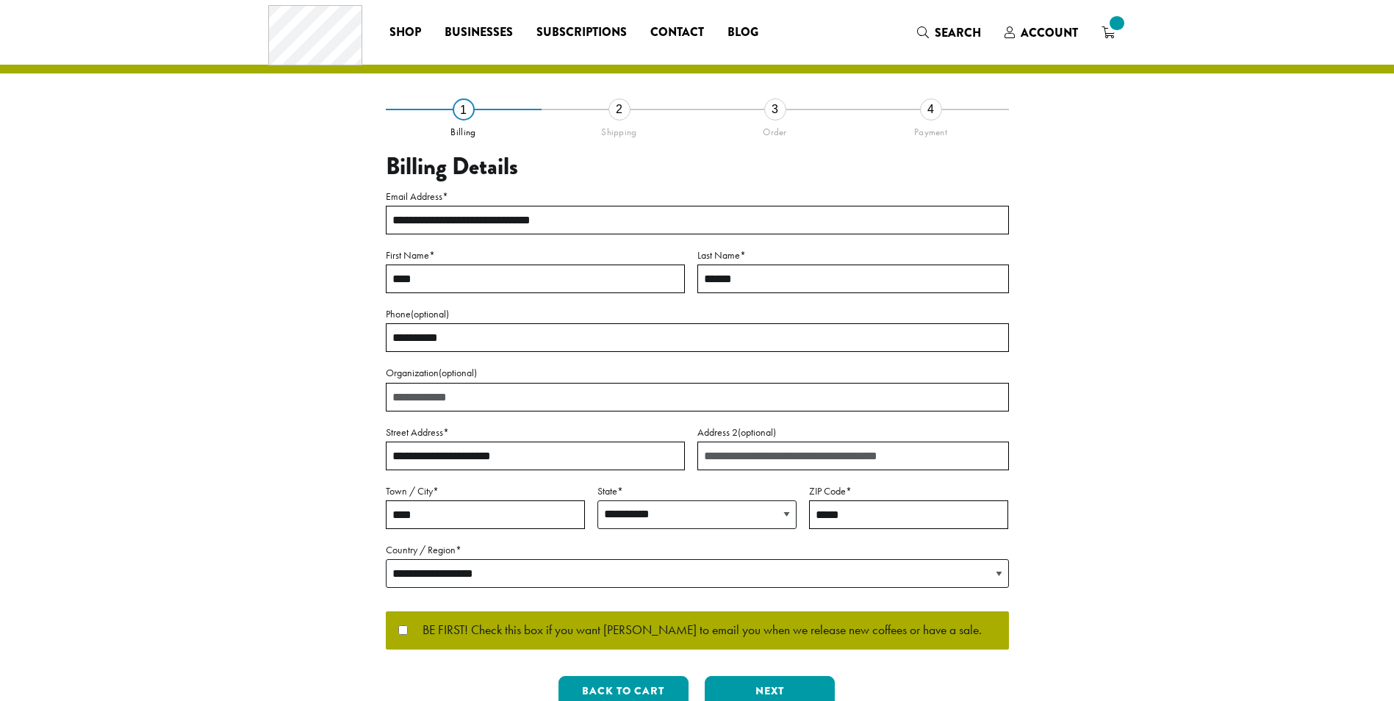
select select "**"
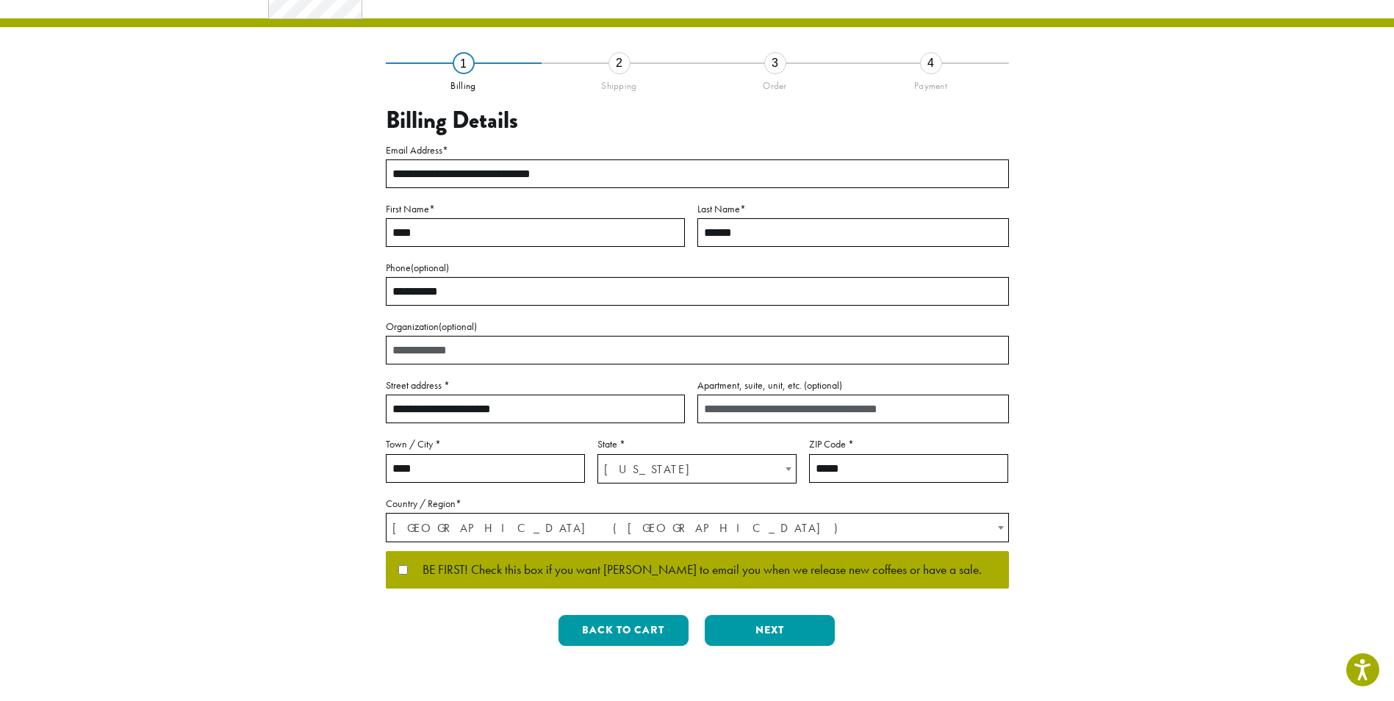
scroll to position [147, 0]
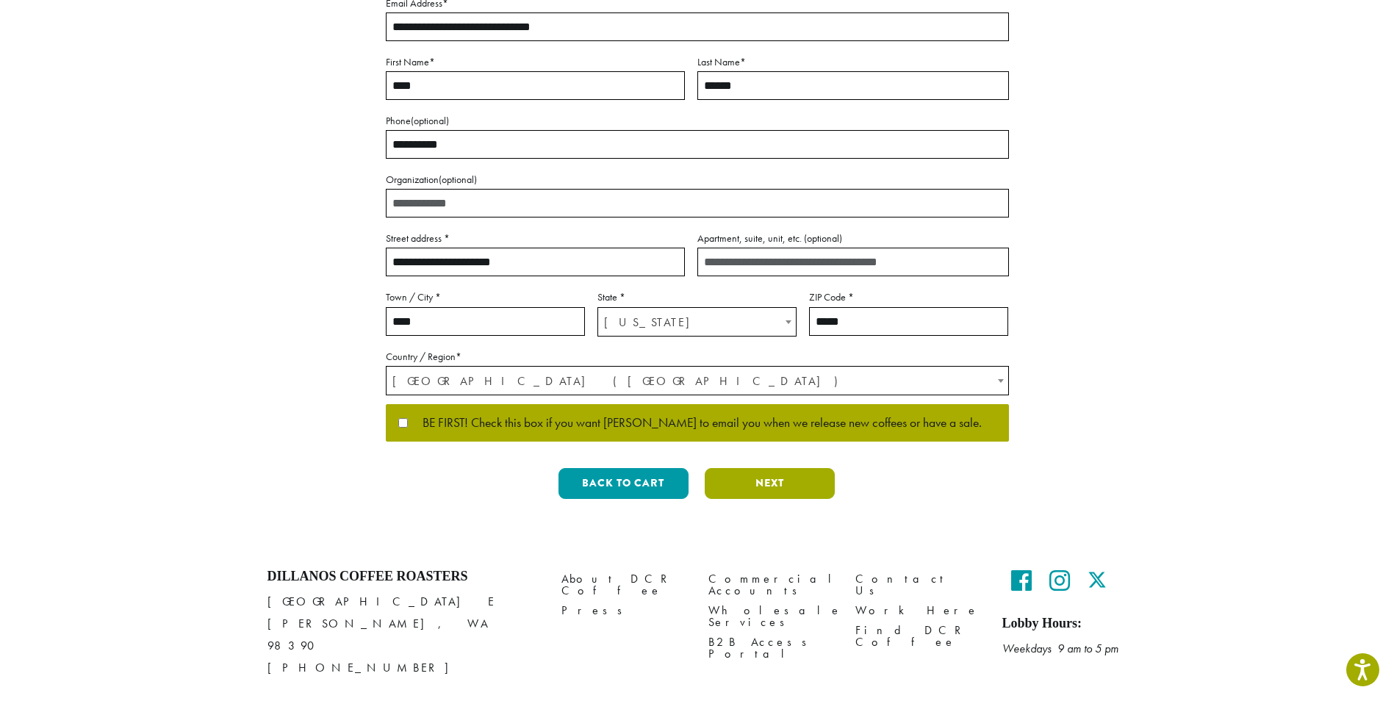
click at [807, 495] on button "Next" at bounding box center [770, 483] width 130 height 31
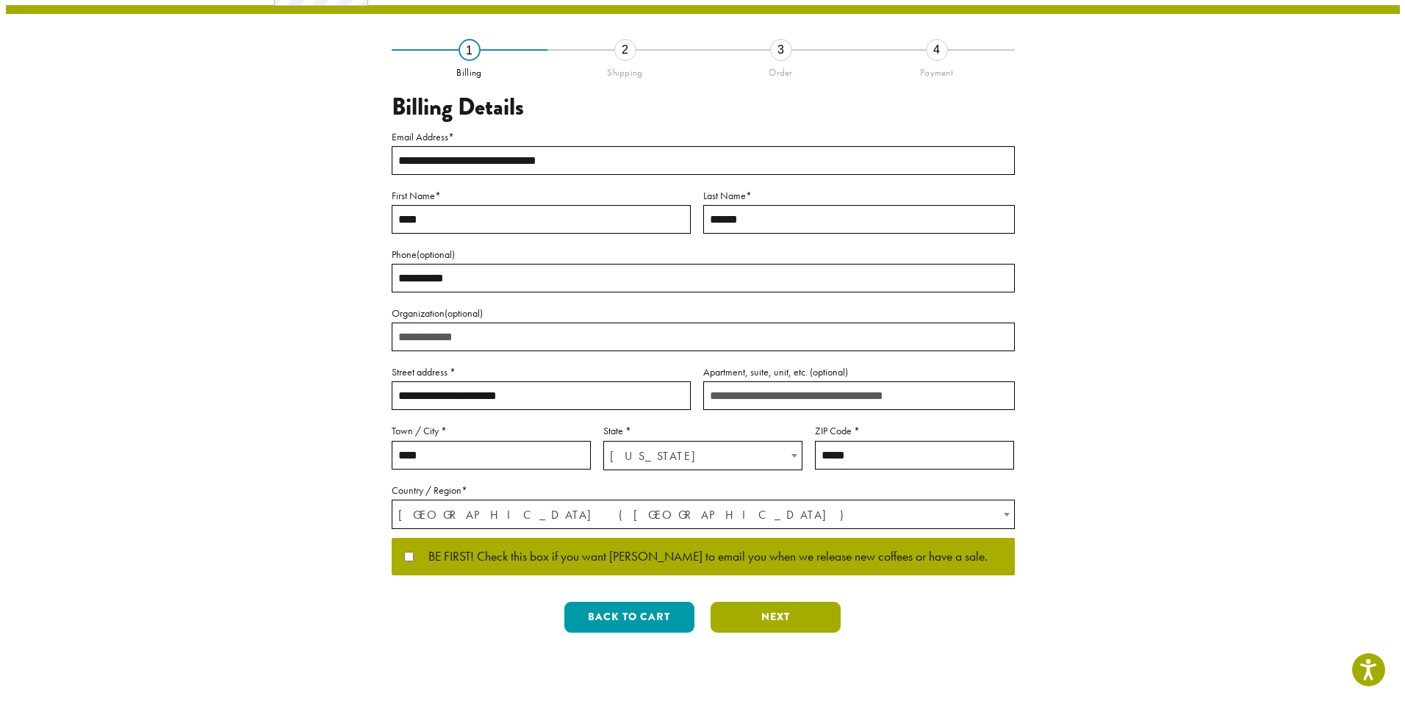
scroll to position [0, 0]
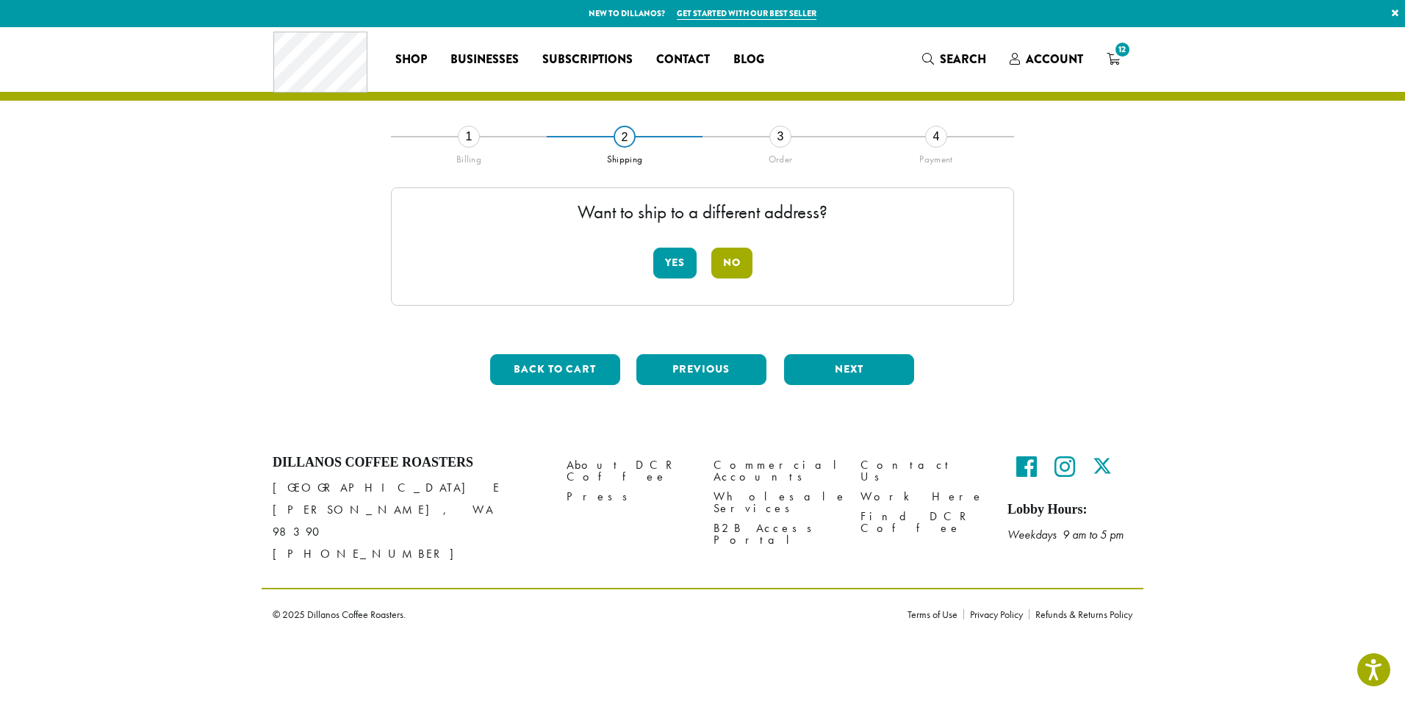
click at [728, 259] on button "No" at bounding box center [731, 263] width 41 height 31
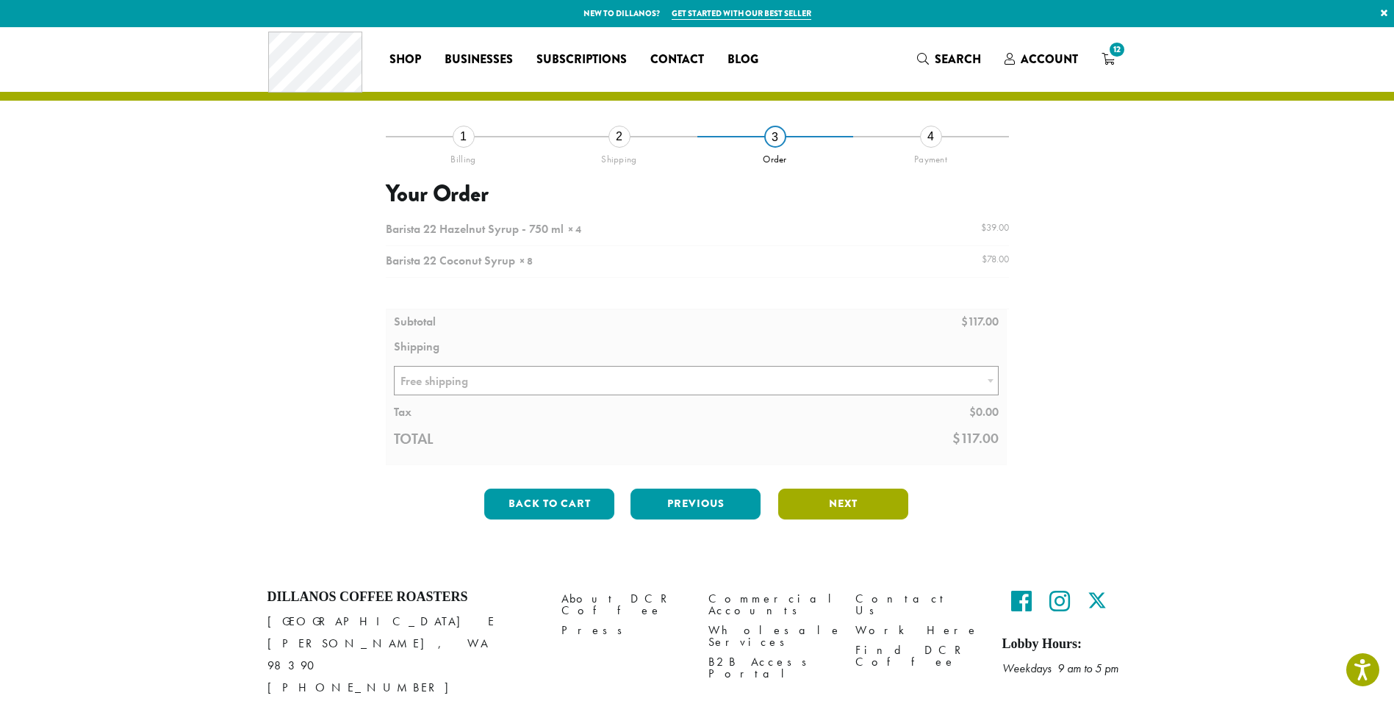
click at [847, 514] on button "Next" at bounding box center [843, 504] width 130 height 31
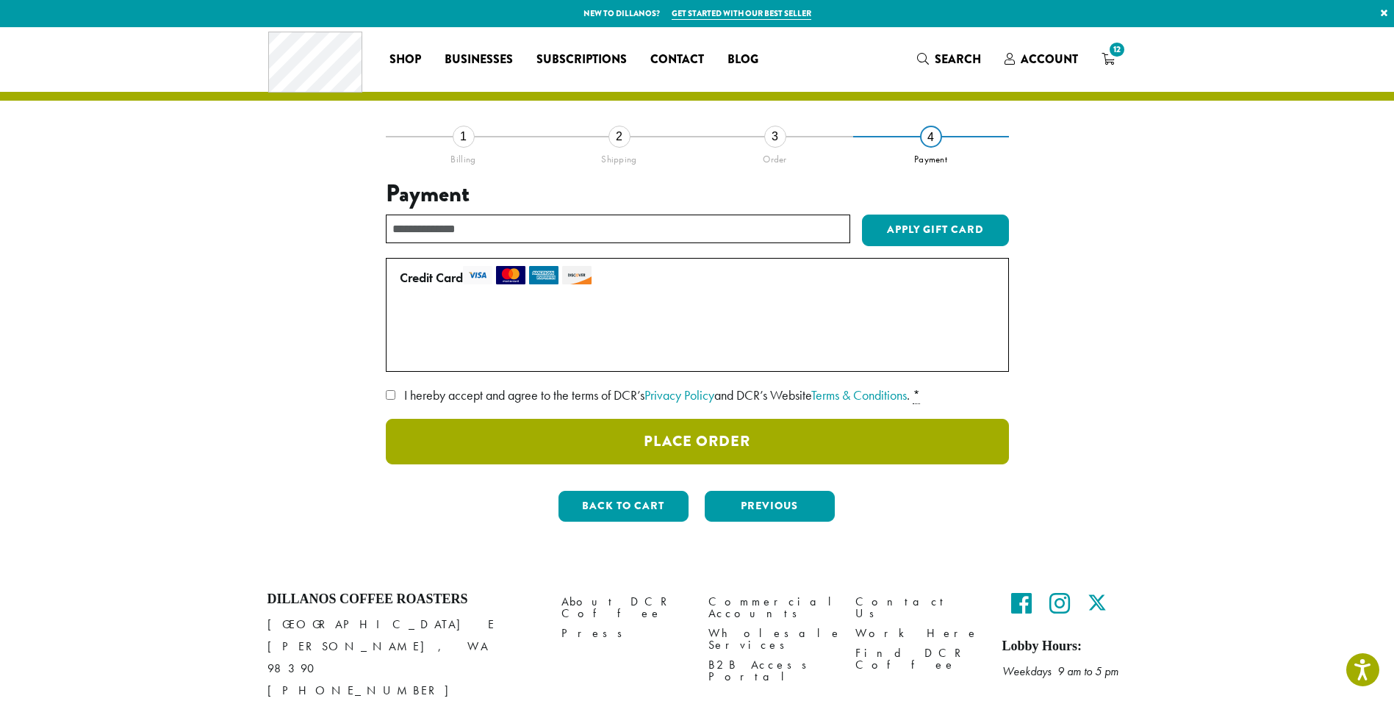
click at [757, 448] on button "Place Order" at bounding box center [697, 442] width 623 height 46
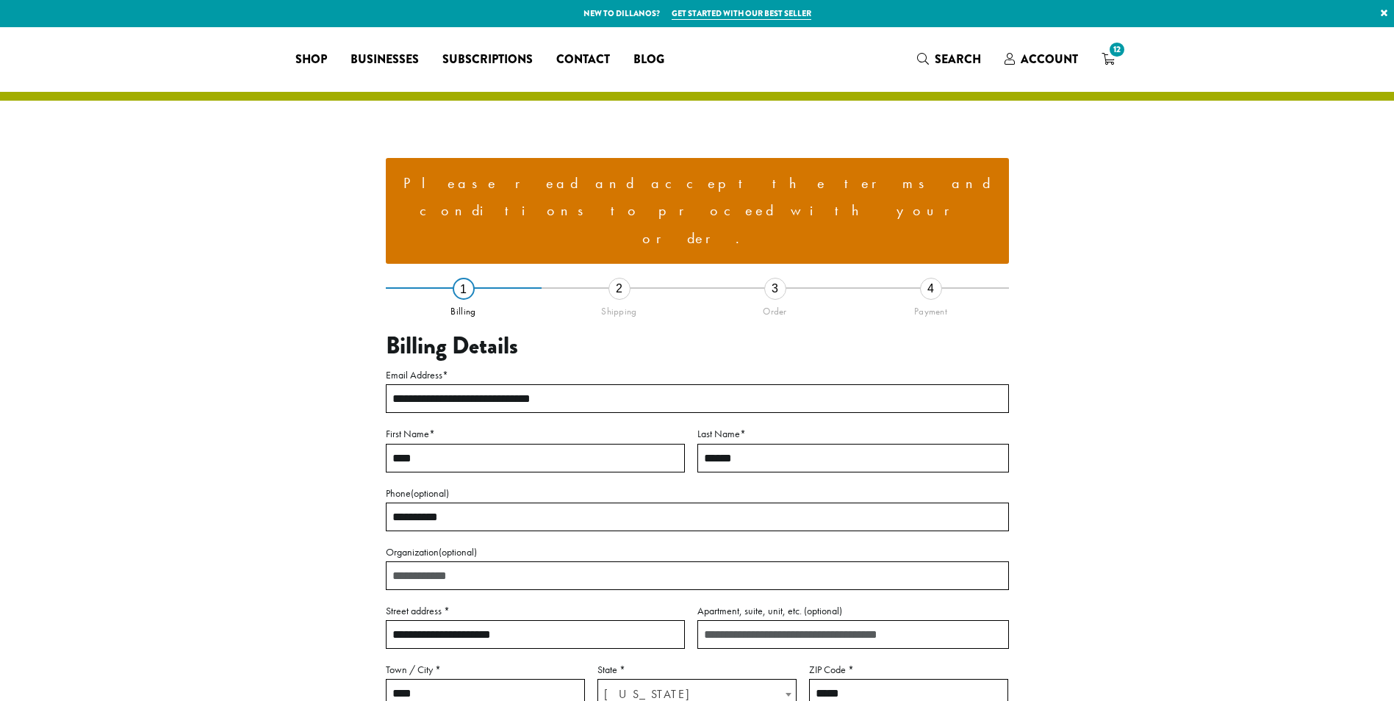
select select "**"
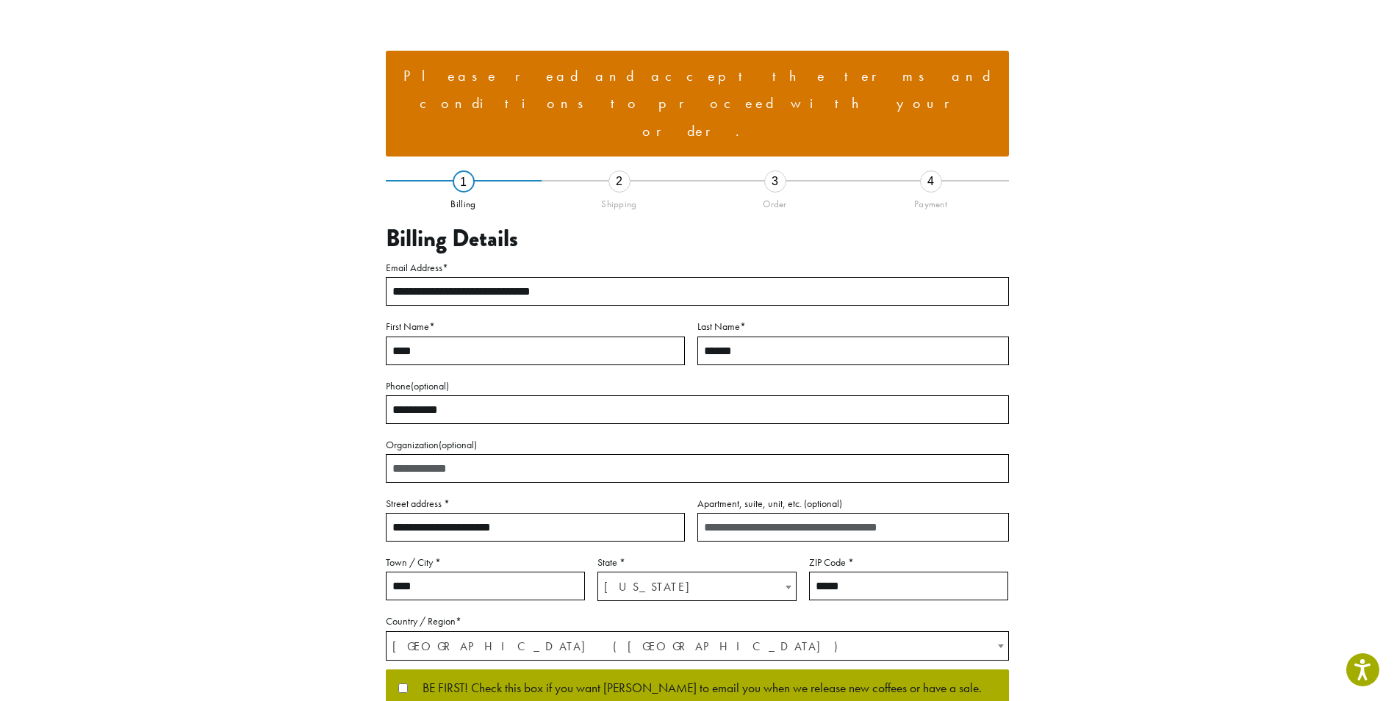
scroll to position [130, 0]
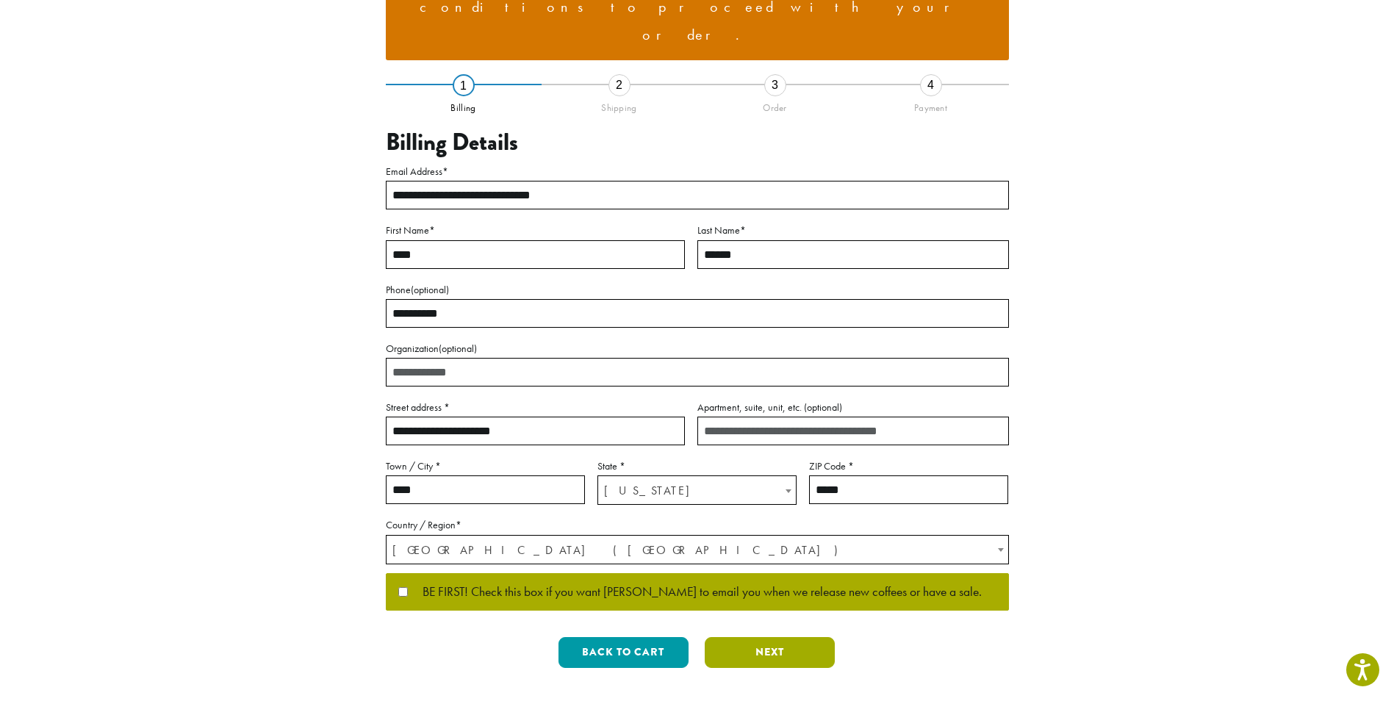
click at [754, 637] on button "Next" at bounding box center [770, 652] width 130 height 31
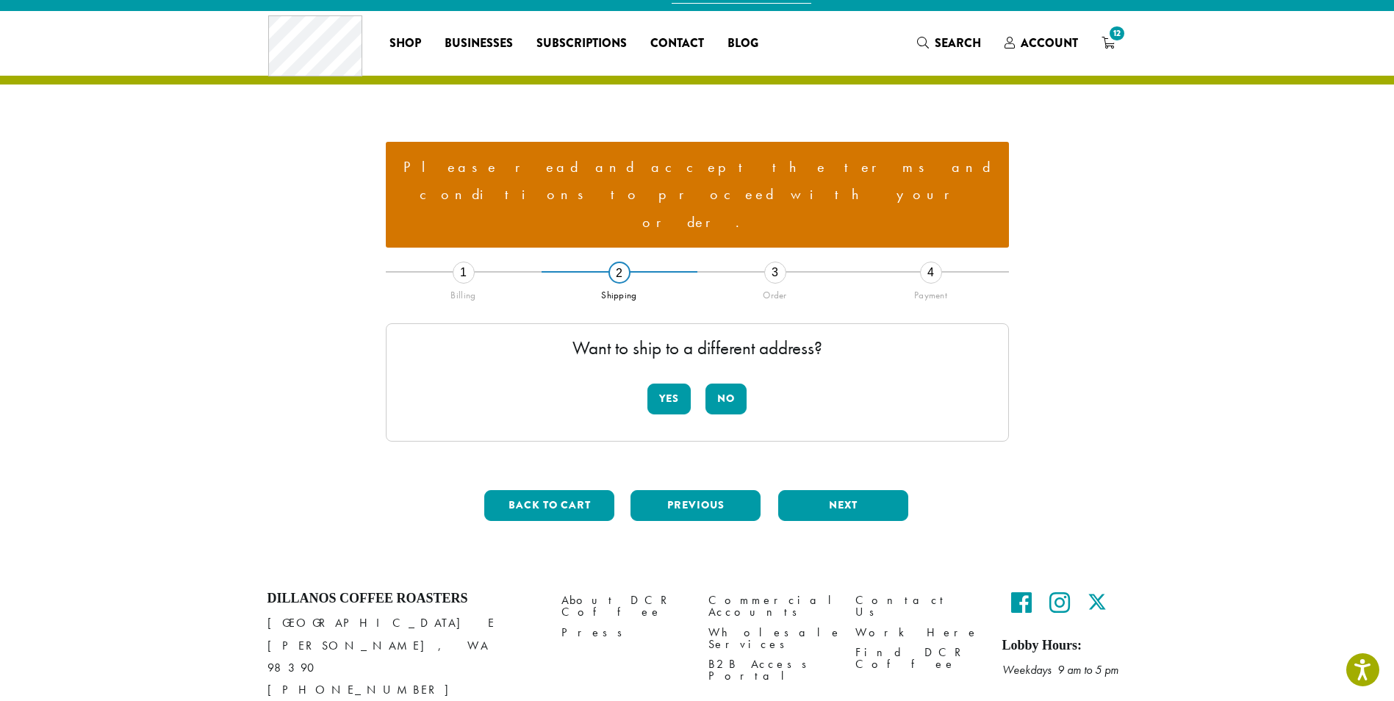
click at [705, 384] on div "Yes No" at bounding box center [697, 405] width 99 height 43
click at [715, 384] on button "No" at bounding box center [726, 399] width 41 height 31
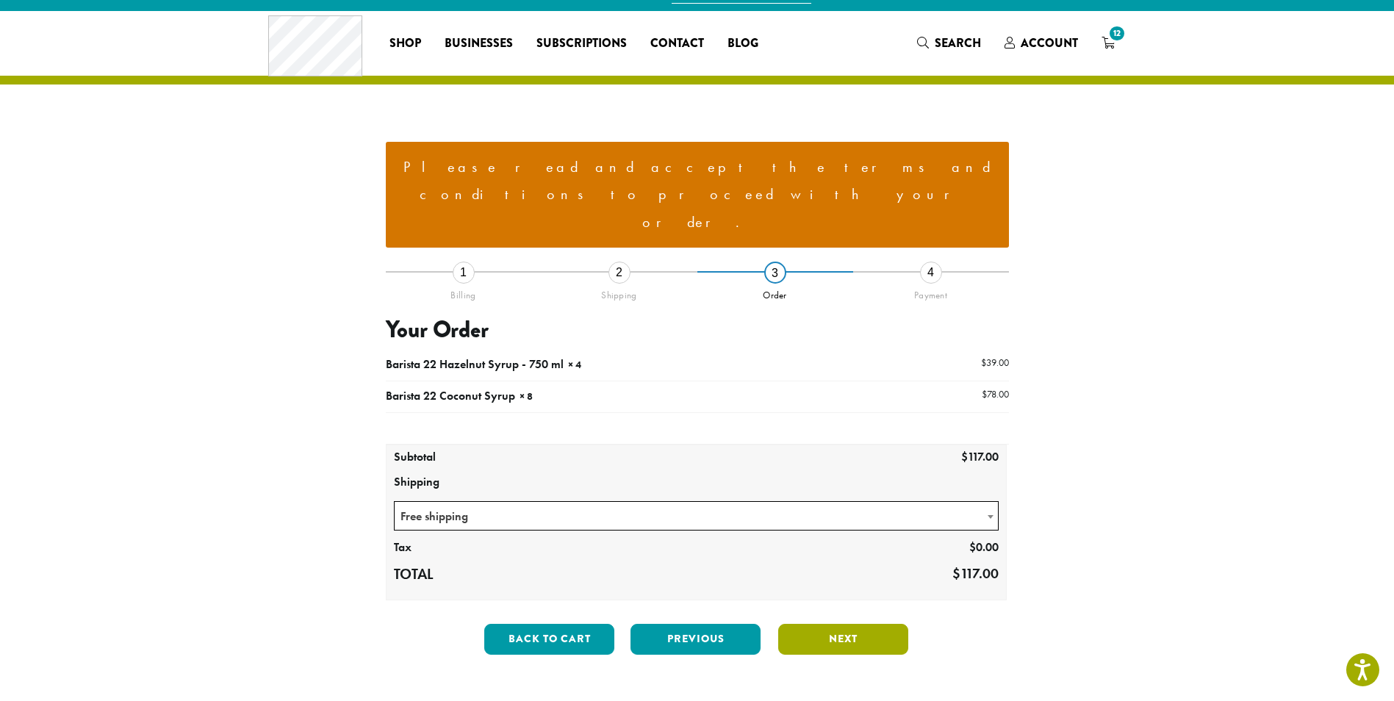
click at [828, 624] on button "Next" at bounding box center [843, 639] width 130 height 31
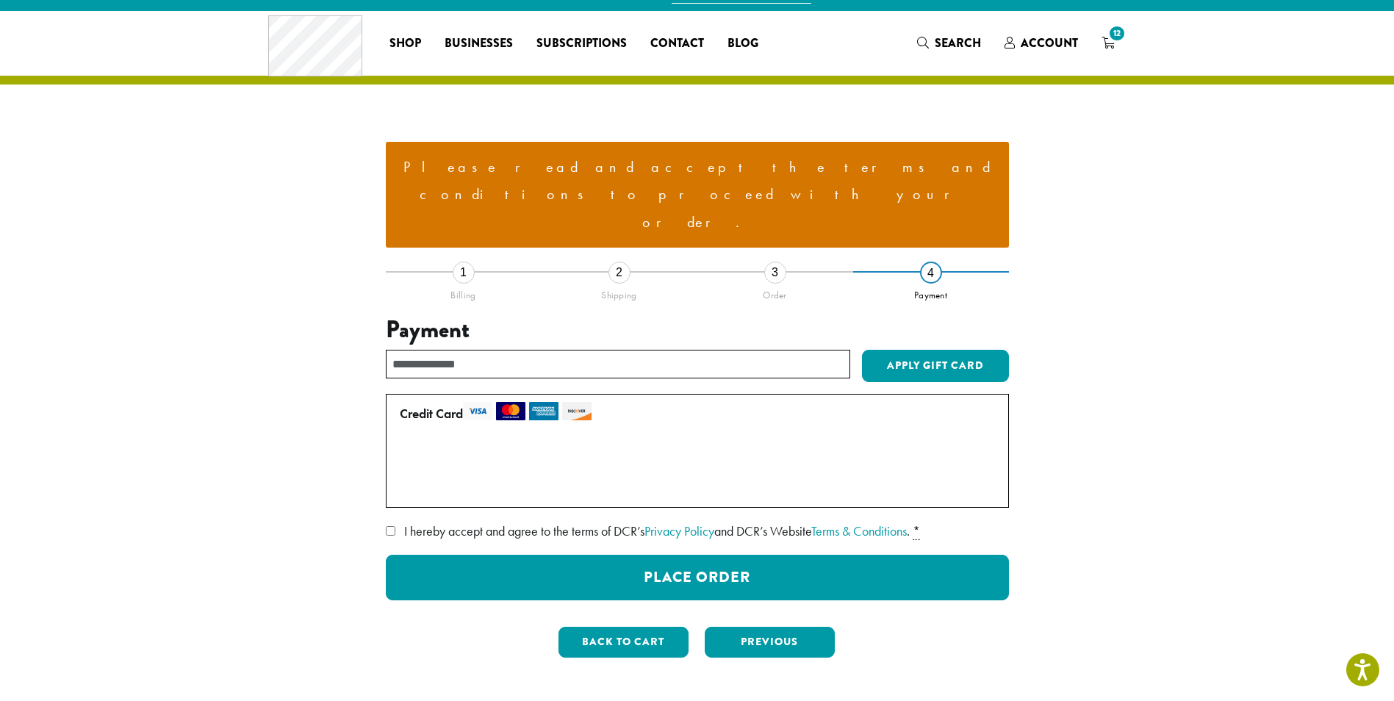
click at [713, 165] on li "Please read and accept the terms and conditions to proceed with your order." at bounding box center [698, 195] width 600 height 83
click at [456, 523] on span "I hereby accept and agree to the terms of DCR’s Privacy Policy and DCR’s Websit…" at bounding box center [657, 531] width 506 height 17
drag, startPoint x: 789, startPoint y: 599, endPoint x: 706, endPoint y: 664, distance: 105.1
click at [705, 667] on div "Shop All Coffee Drink Ingredients DCR Merchandise Brew & Serve Businesses Subsc…" at bounding box center [697, 462] width 1394 height 902
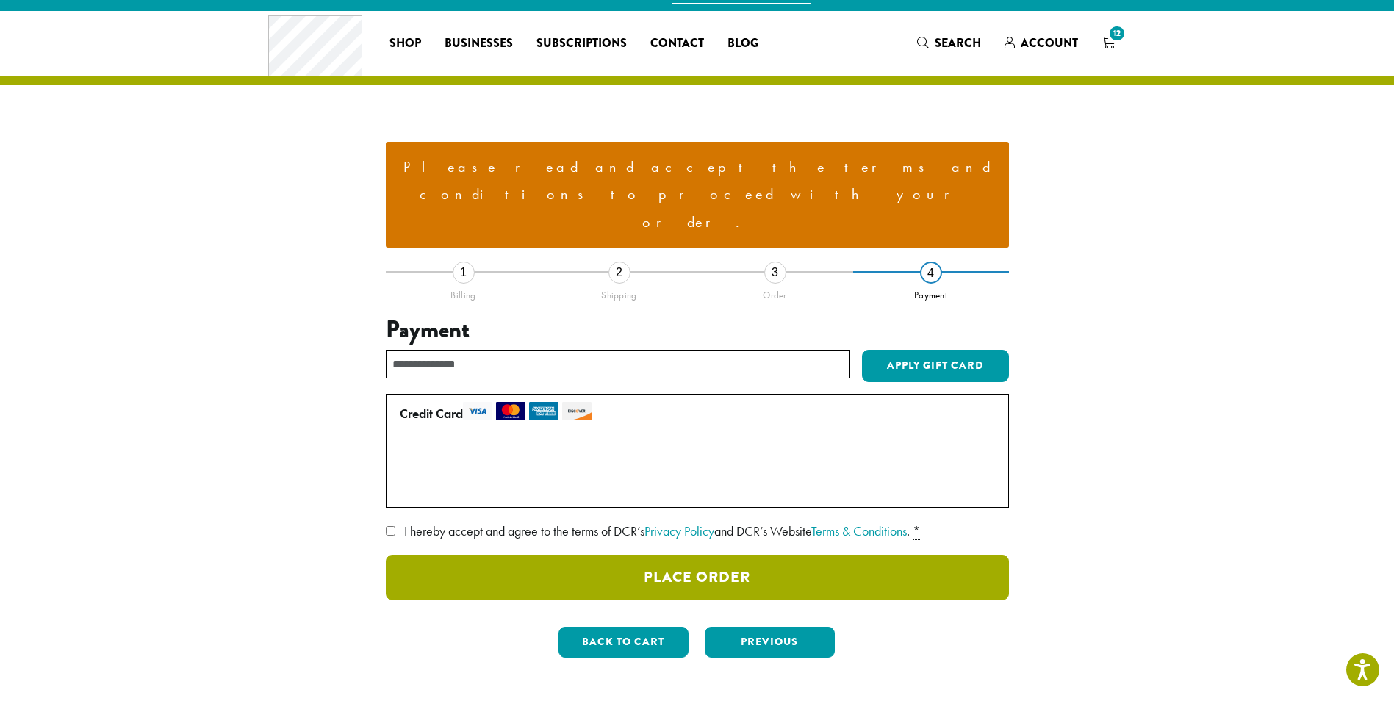
click at [730, 555] on button "Place Order" at bounding box center [697, 578] width 623 height 46
